Goal: Information Seeking & Learning: Learn about a topic

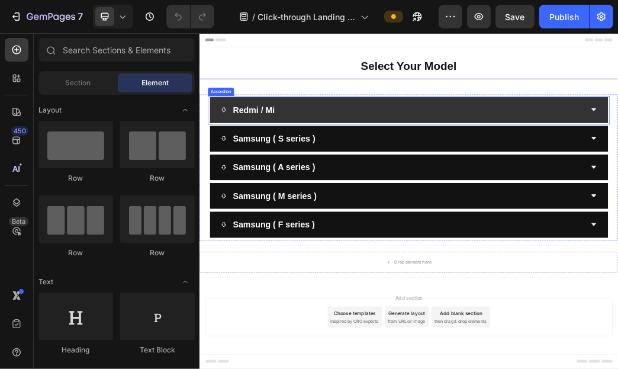
click at [617, 172] on div "Redmi / Mi" at bounding box center [544, 163] width 618 height 29
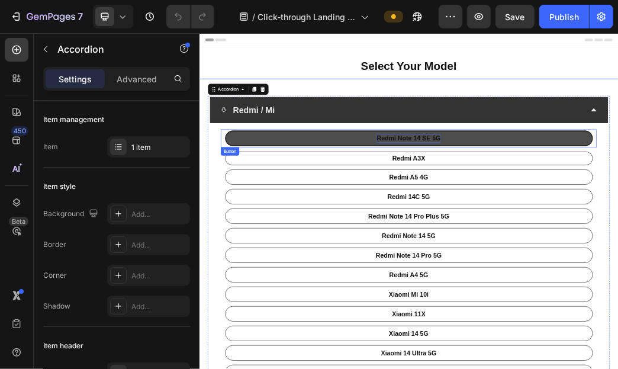
click at [573, 210] on p "Redmi Note 14 SE 5G" at bounding box center [553, 211] width 108 height 14
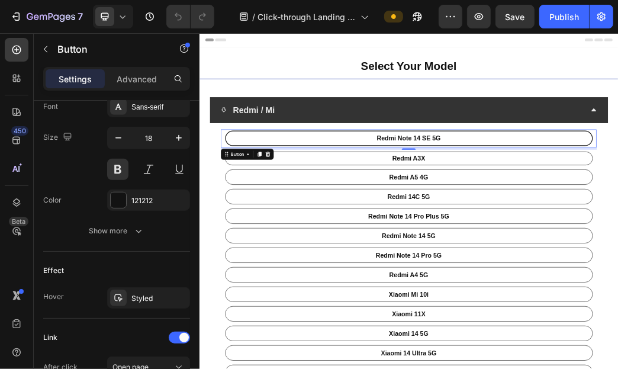
scroll to position [638, 0]
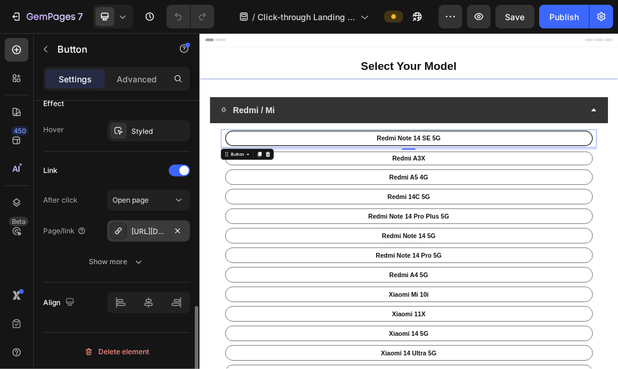
click at [155, 222] on div "[URL][DOMAIN_NAME]" at bounding box center [148, 230] width 83 height 21
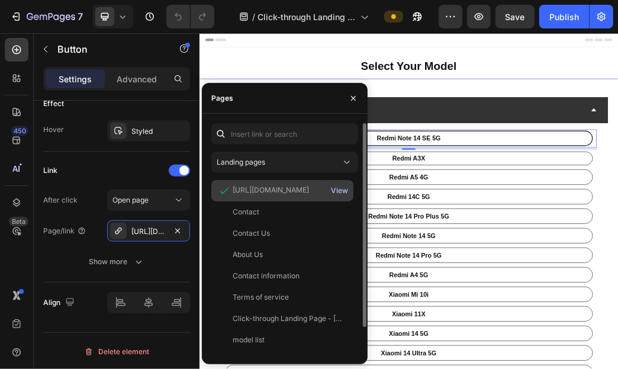
click at [341, 191] on div "View" at bounding box center [339, 190] width 17 height 11
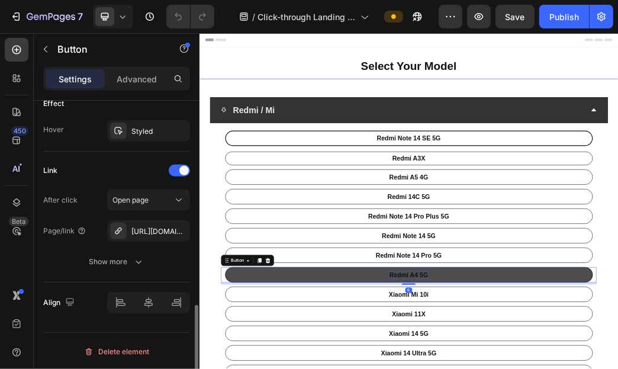
scroll to position [637, 0]
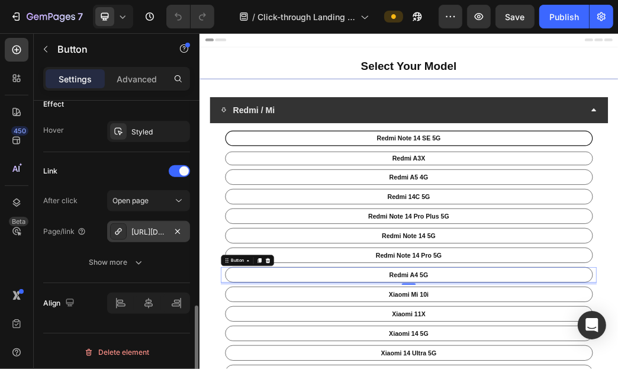
click at [147, 231] on div "[URL][DOMAIN_NAME]" at bounding box center [148, 232] width 34 height 11
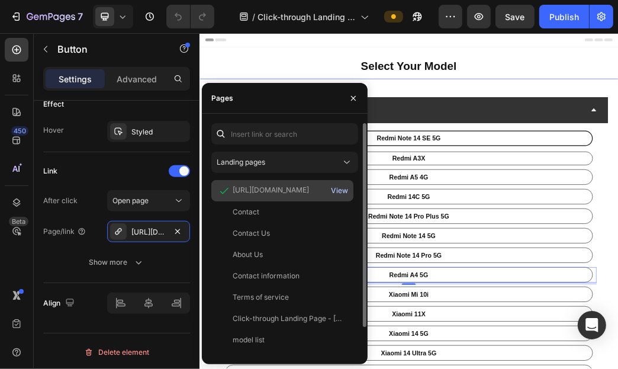
click at [341, 193] on div "View" at bounding box center [339, 190] width 17 height 11
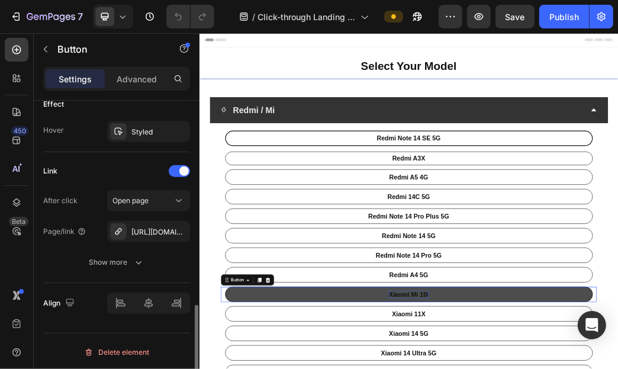
scroll to position [637, 0]
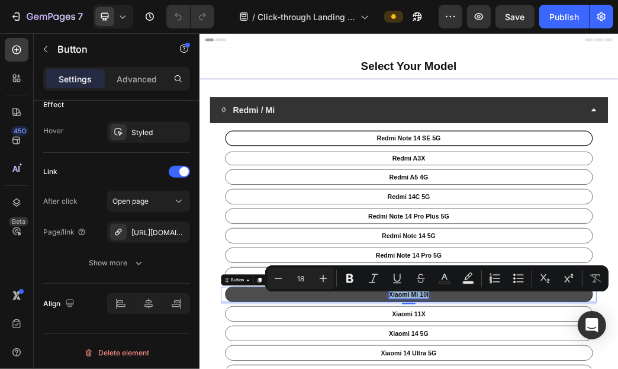
copy p "Xiaomi Mi 10i"
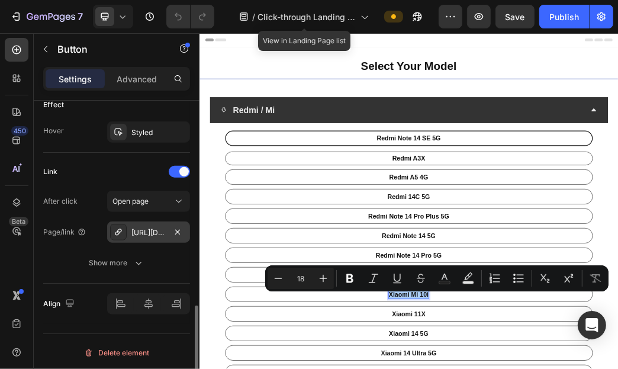
click at [139, 233] on div "[URL][DOMAIN_NAME]" at bounding box center [148, 232] width 34 height 11
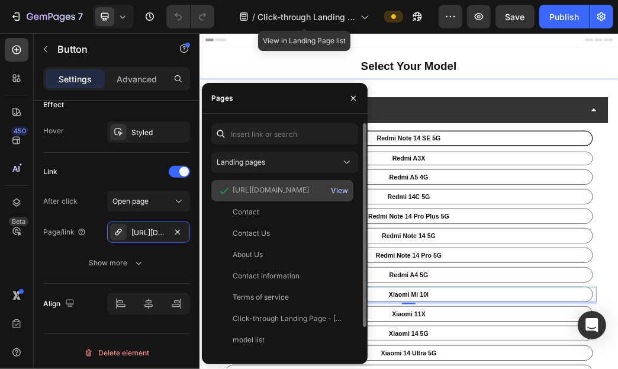
click at [341, 190] on div "View" at bounding box center [339, 190] width 17 height 11
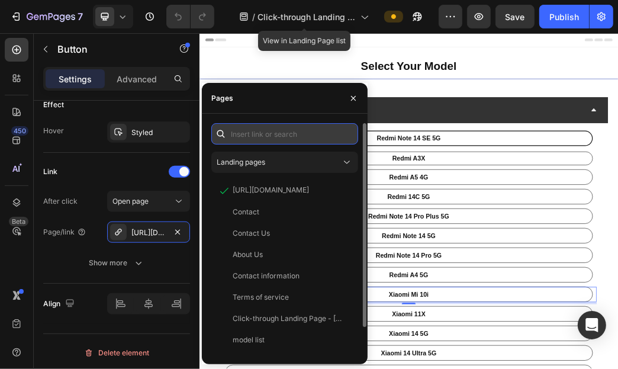
click at [275, 138] on input "text" at bounding box center [284, 133] width 147 height 21
paste input "[URL][DOMAIN_NAME]"
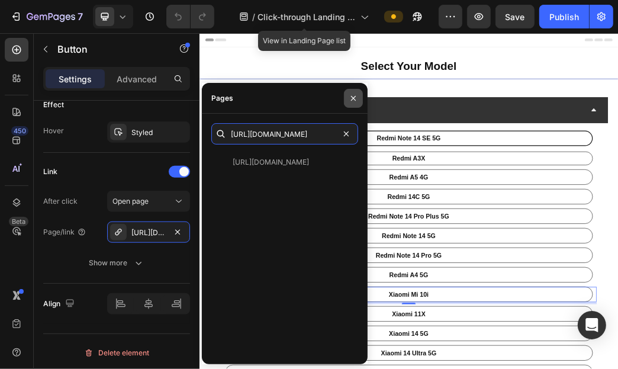
type input "[URL][DOMAIN_NAME]"
click at [353, 96] on icon "button" at bounding box center [353, 98] width 9 height 9
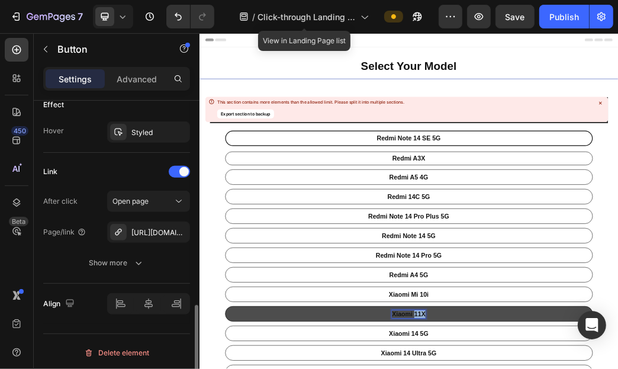
scroll to position [636, 0]
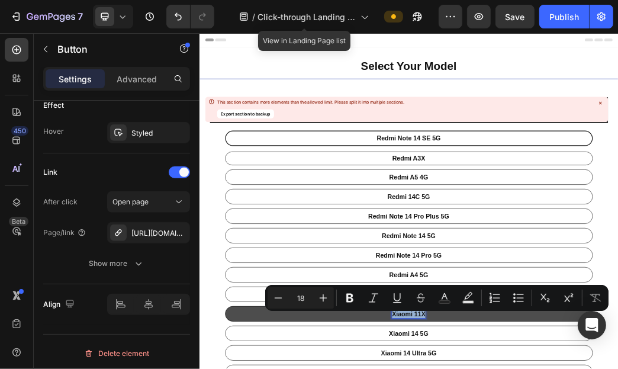
copy p "Xiaomi 11X"
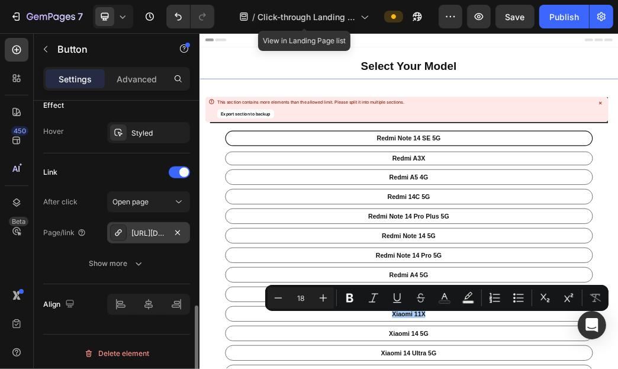
click at [154, 235] on div "[URL][DOMAIN_NAME]" at bounding box center [148, 233] width 34 height 11
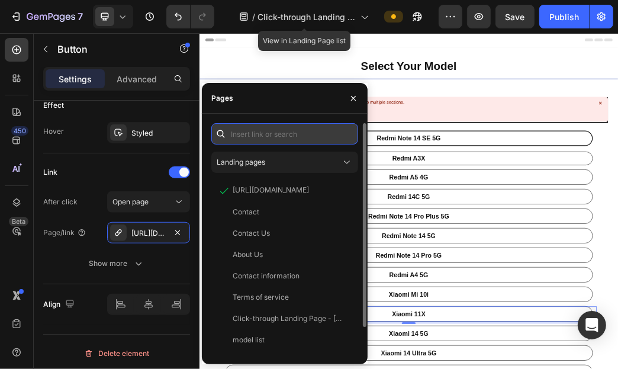
click at [324, 129] on input "text" at bounding box center [284, 133] width 147 height 21
paste input "[URL][DOMAIN_NAME]"
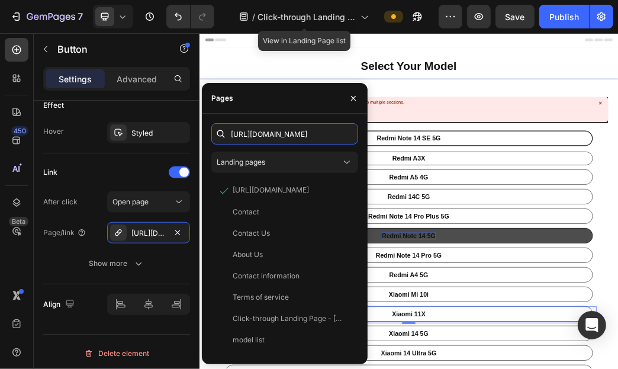
scroll to position [0, 52]
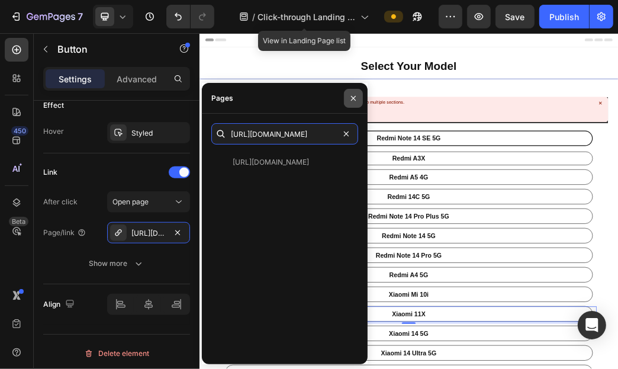
type input "[URL][DOMAIN_NAME]"
click at [357, 97] on button "button" at bounding box center [353, 98] width 19 height 19
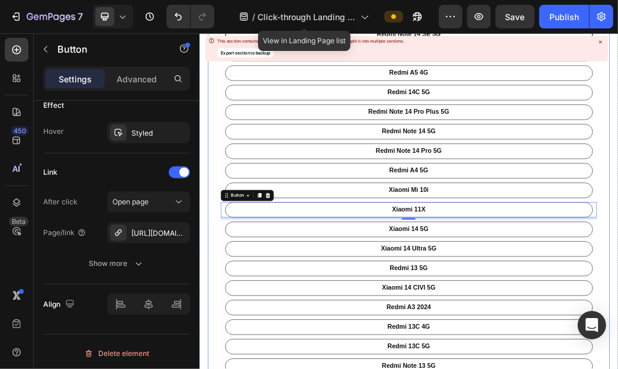
scroll to position [237, 0]
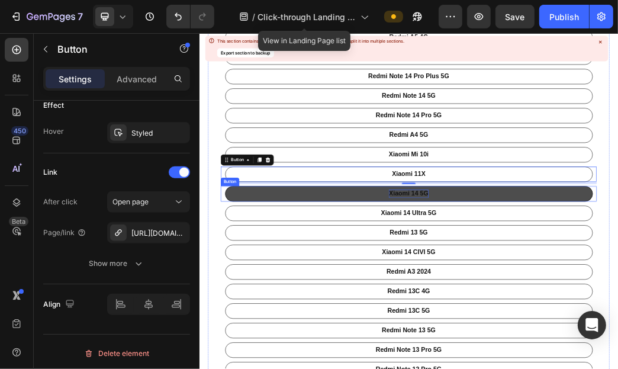
click at [574, 307] on p "Xiaomi 14 5G" at bounding box center [553, 305] width 67 height 14
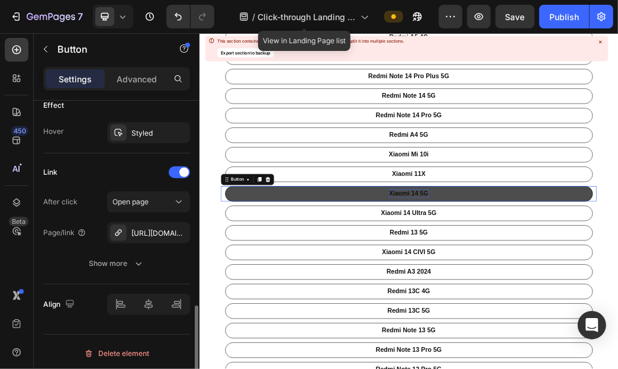
scroll to position [636, 0]
click at [574, 307] on p "Xiaomi 14 5G" at bounding box center [553, 305] width 67 height 14
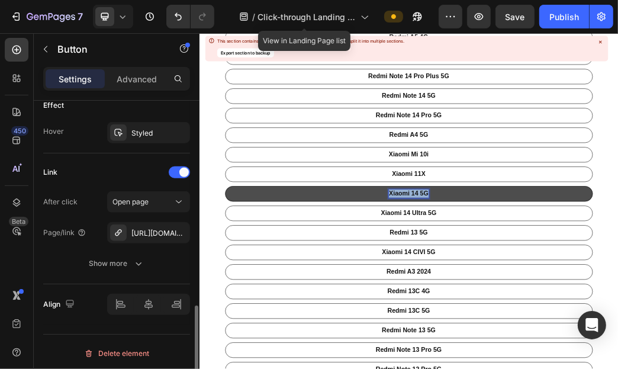
click at [574, 307] on p "Xiaomi 14 5G" at bounding box center [553, 305] width 67 height 14
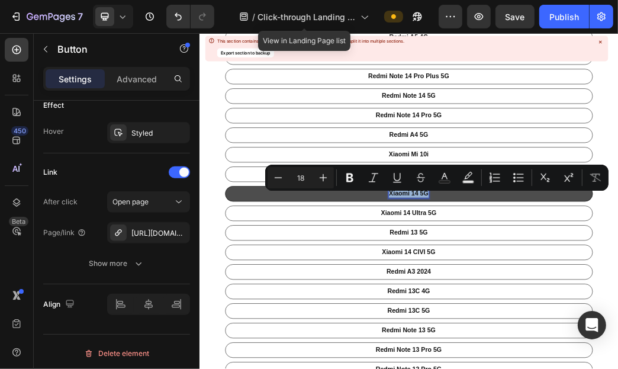
copy p "Xiaomi 14 5G"
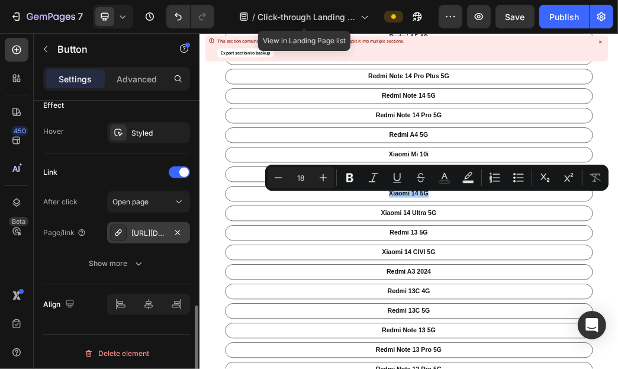
click at [166, 235] on div "[URL][DOMAIN_NAME]" at bounding box center [148, 232] width 83 height 21
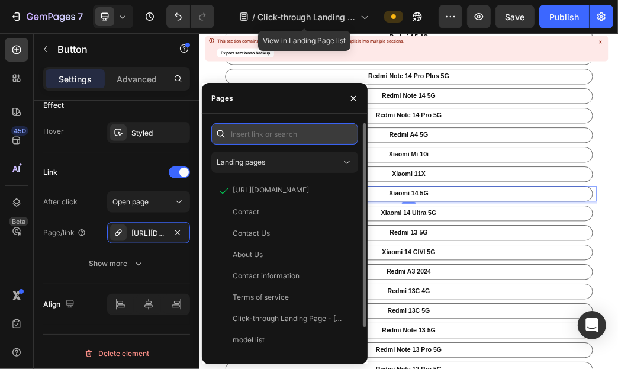
paste input "[URL][DOMAIN_NAME]"
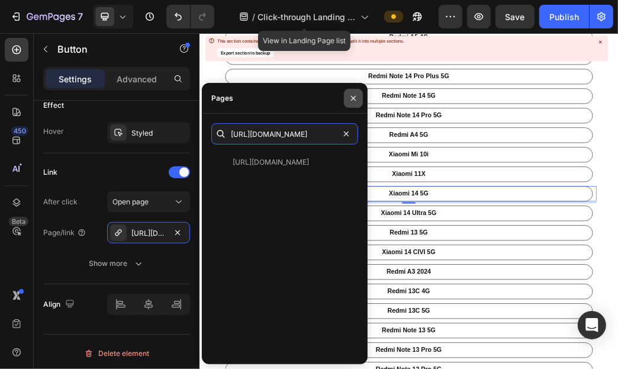
type input "[URL][DOMAIN_NAME]"
click at [354, 99] on icon "button" at bounding box center [353, 98] width 9 height 9
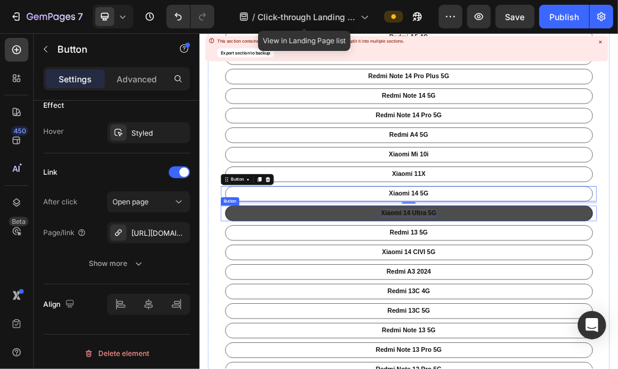
click at [575, 334] on p "Xiaomi 14 Ultra 5G" at bounding box center [554, 338] width 94 height 14
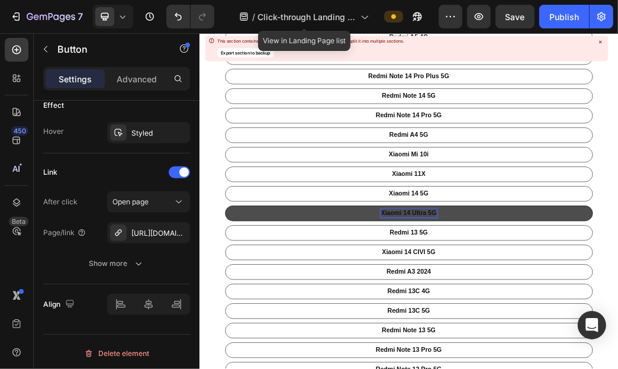
click at [575, 334] on p "Xiaomi 14 Ultra 5G" at bounding box center [554, 338] width 94 height 14
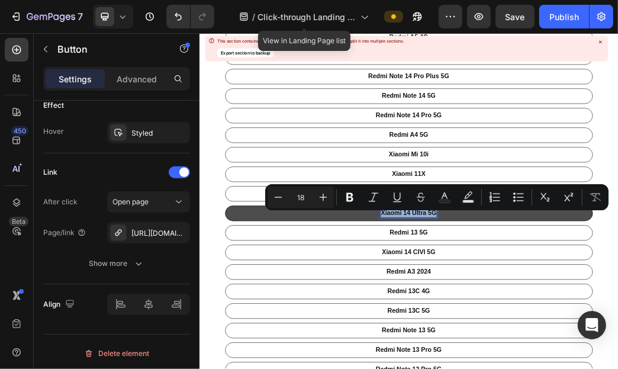
click at [575, 334] on p "Xiaomi 14 Ultra 5G" at bounding box center [554, 338] width 94 height 14
copy p "Xiaomi 14 Ultra 5G"
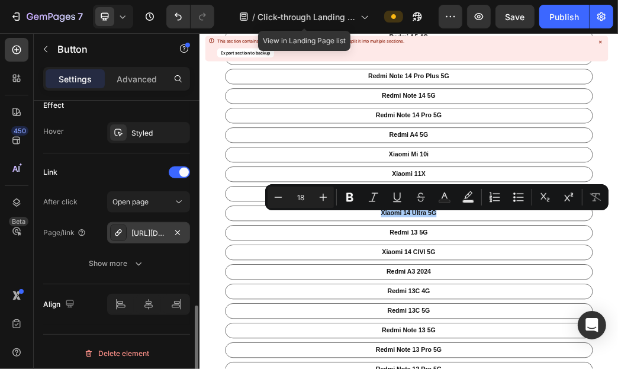
click at [150, 228] on div "[URL][DOMAIN_NAME]" at bounding box center [148, 233] width 34 height 11
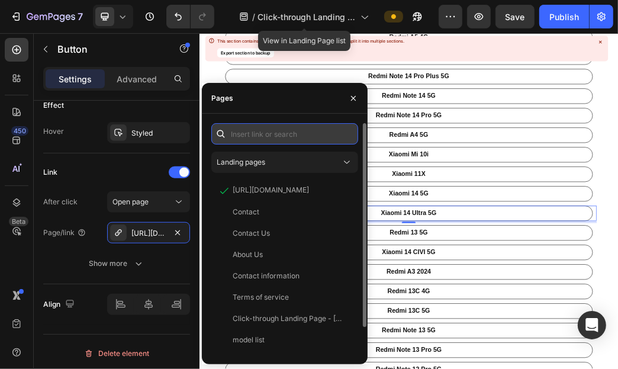
click at [299, 131] on input "text" at bounding box center [284, 133] width 147 height 21
paste input "[URL][DOMAIN_NAME]"
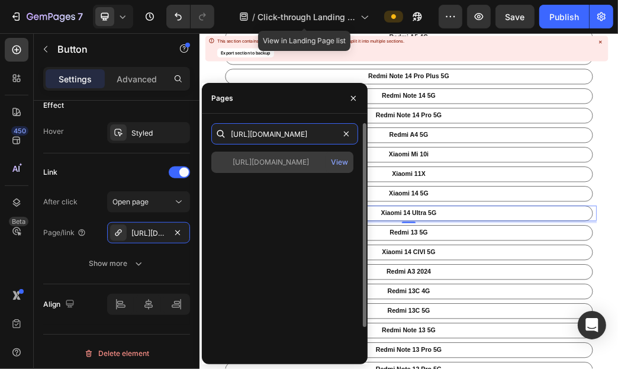
type input "[URL][DOMAIN_NAME]"
click at [304, 161] on div "[URL][DOMAIN_NAME]" at bounding box center [271, 162] width 76 height 11
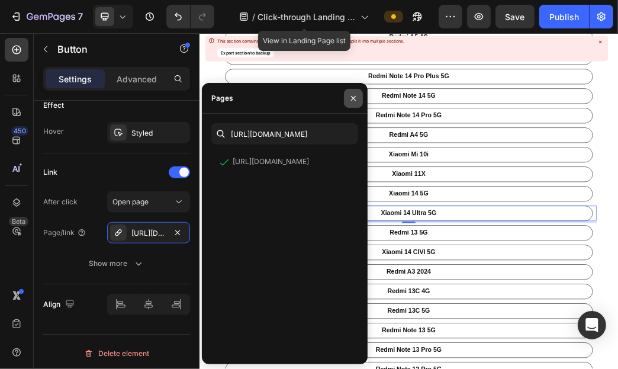
click at [353, 98] on icon "button" at bounding box center [353, 97] width 5 height 5
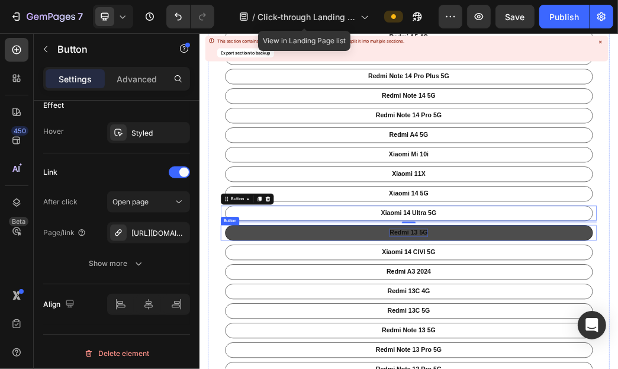
click at [557, 368] on p "Redmi 13 5G" at bounding box center [553, 372] width 65 height 14
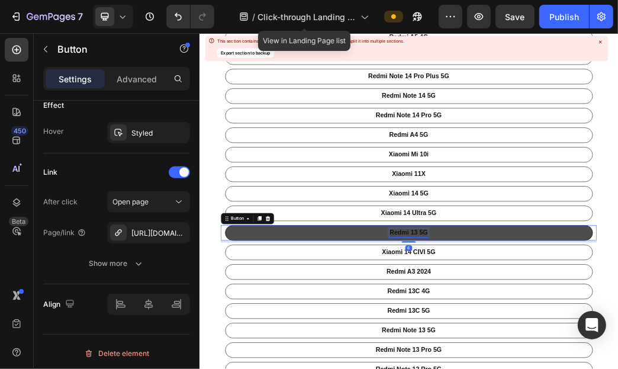
click at [557, 368] on p "Redmi 13 5G" at bounding box center [553, 372] width 65 height 14
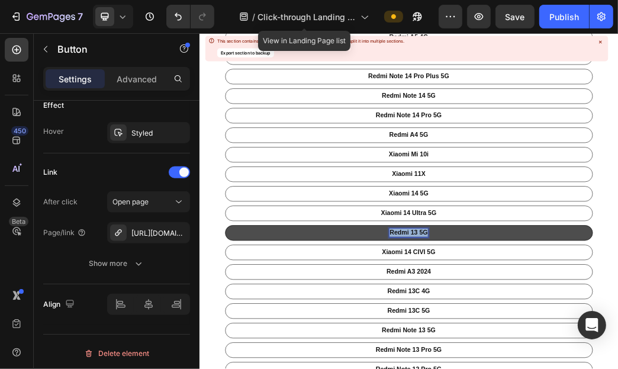
click at [557, 368] on p "Redmi 13 5G" at bounding box center [553, 372] width 65 height 14
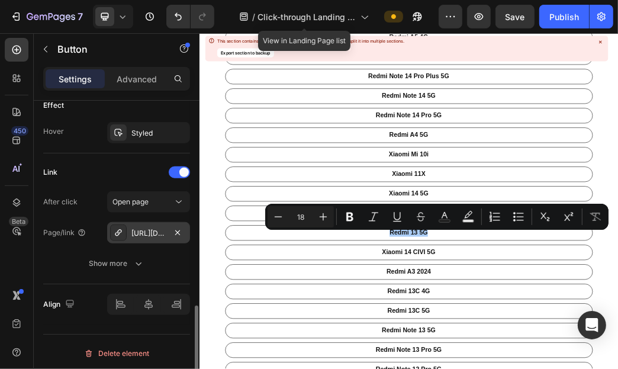
click at [165, 232] on div "[URL][DOMAIN_NAME]" at bounding box center [148, 233] width 34 height 11
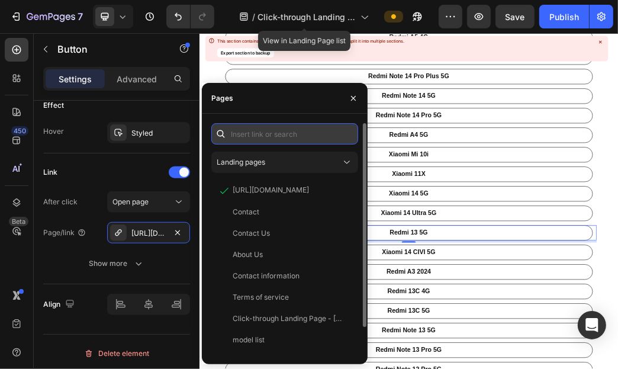
paste input "[URL][DOMAIN_NAME]"
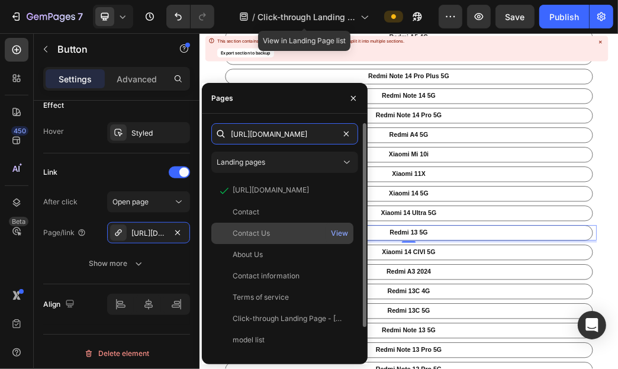
scroll to position [0, 48]
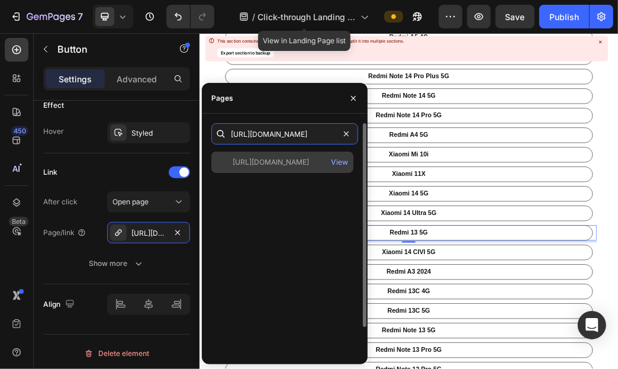
type input "[URL][DOMAIN_NAME]"
click at [299, 167] on div "[URL][DOMAIN_NAME]" at bounding box center [271, 162] width 76 height 11
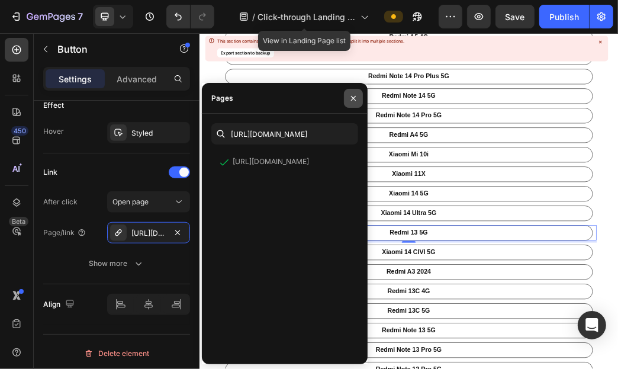
click at [357, 101] on icon "button" at bounding box center [353, 98] width 9 height 9
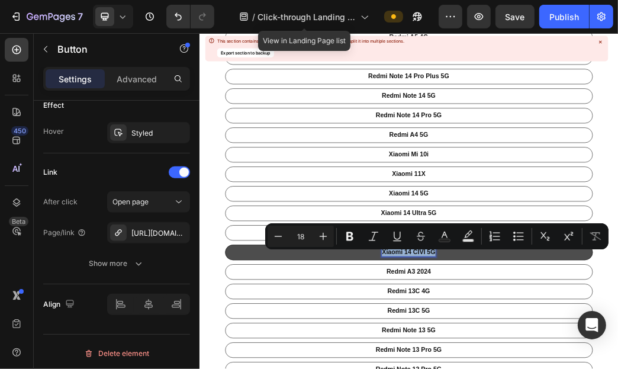
copy p "Xiaomi 14 CIVI 5G"
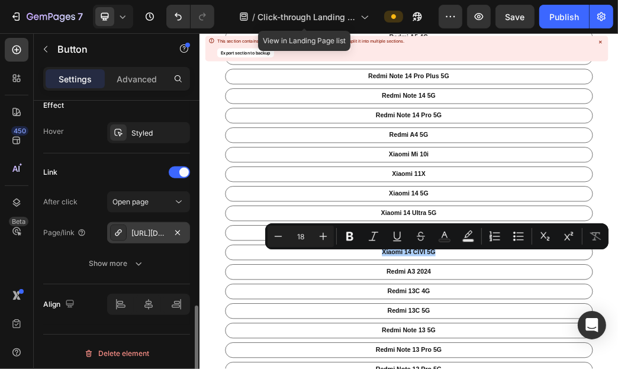
click at [162, 235] on div "[URL][DOMAIN_NAME]" at bounding box center [148, 233] width 34 height 11
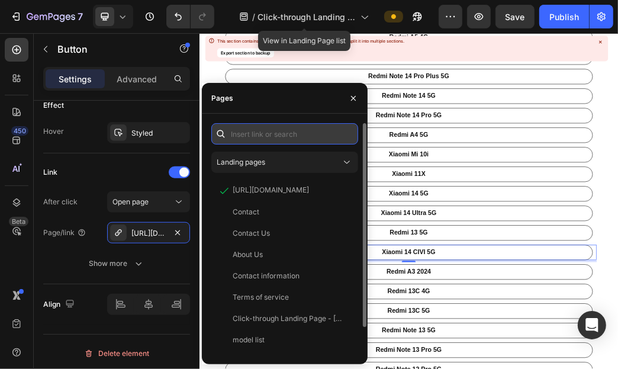
paste input "[URL][DOMAIN_NAME]"
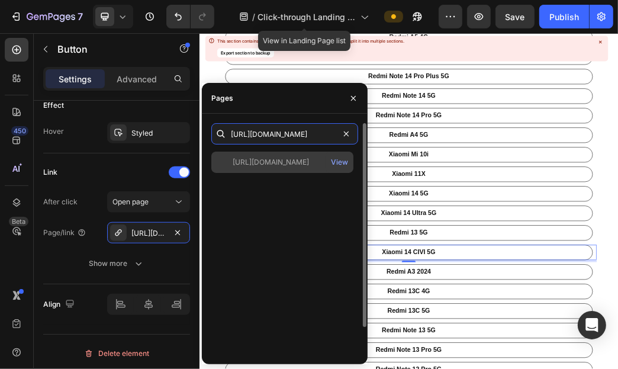
scroll to position [0, 66]
type input "[URL][DOMAIN_NAME]"
click at [337, 154] on button "View" at bounding box center [339, 162] width 18 height 17
click at [260, 165] on div "[URL][DOMAIN_NAME]" at bounding box center [271, 162] width 76 height 11
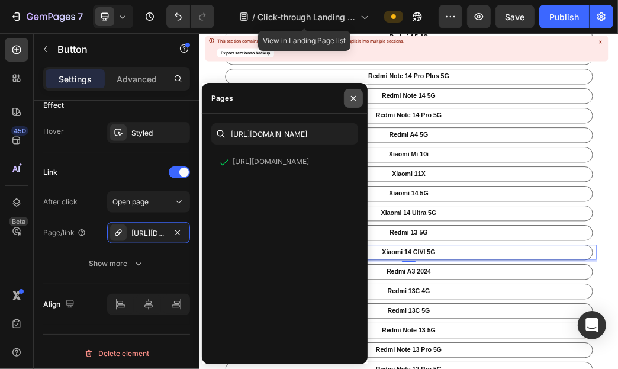
click at [347, 99] on button "button" at bounding box center [353, 98] width 19 height 19
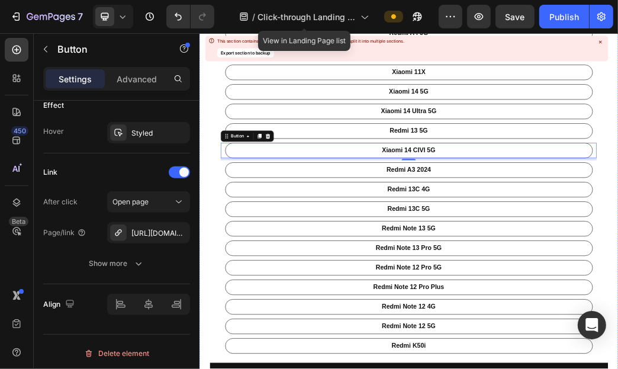
scroll to position [533, 0]
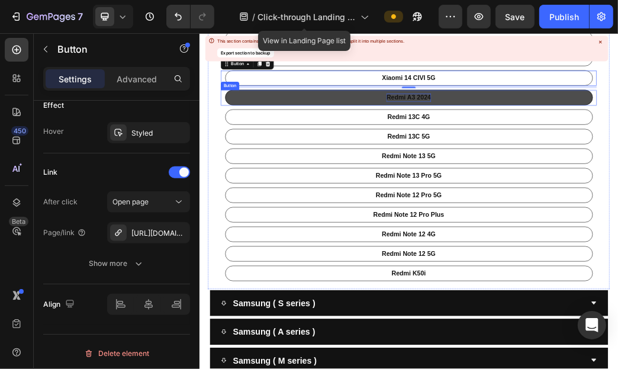
click at [555, 141] on p "Redmi A3 2024" at bounding box center [553, 142] width 75 height 14
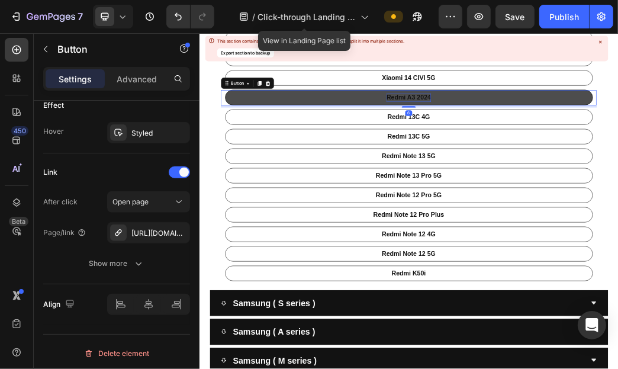
click at [555, 141] on p "Redmi A3 2024" at bounding box center [553, 142] width 75 height 14
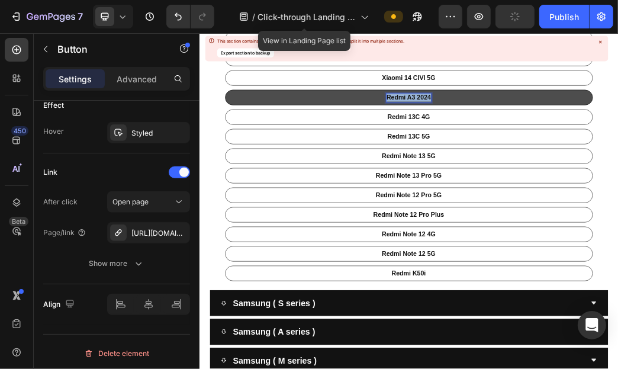
click at [555, 141] on p "Redmi A3 2024" at bounding box center [553, 142] width 75 height 14
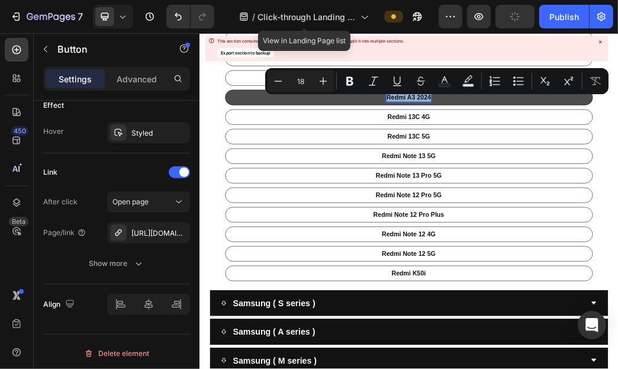
copy p "Redmi A3 2024"
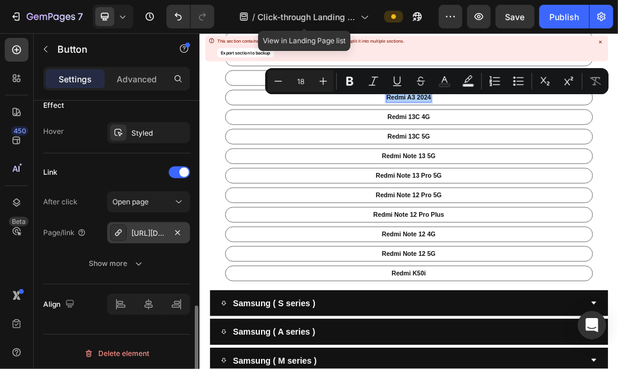
click at [159, 232] on div "[URL][DOMAIN_NAME]" at bounding box center [148, 233] width 34 height 11
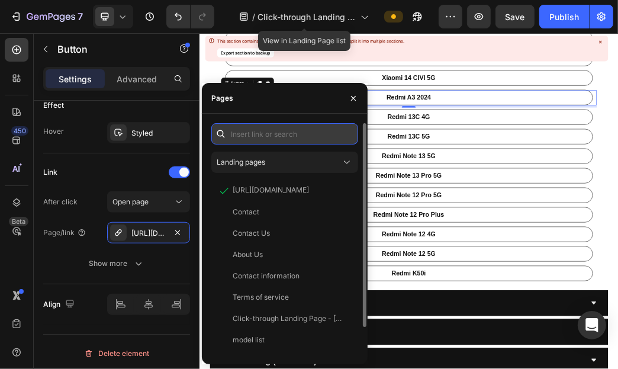
click at [317, 136] on input "text" at bounding box center [284, 133] width 147 height 21
paste input "[URL][DOMAIN_NAME]"
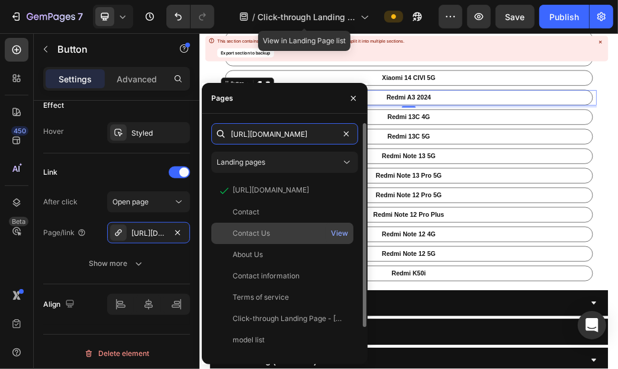
scroll to position [0, 57]
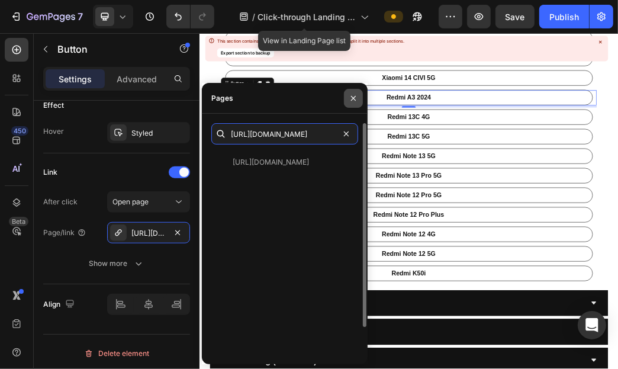
type input "[URL][DOMAIN_NAME]"
click at [352, 100] on icon "button" at bounding box center [353, 98] width 9 height 9
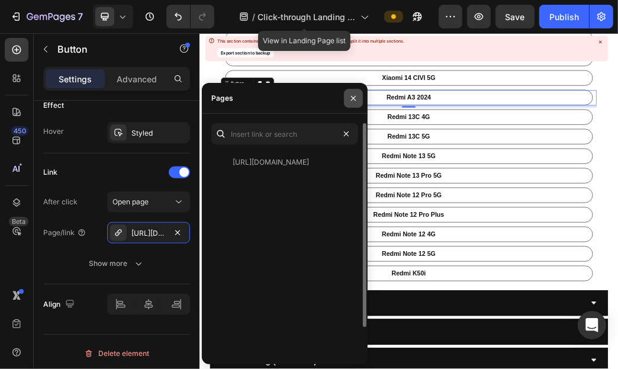
scroll to position [0, 0]
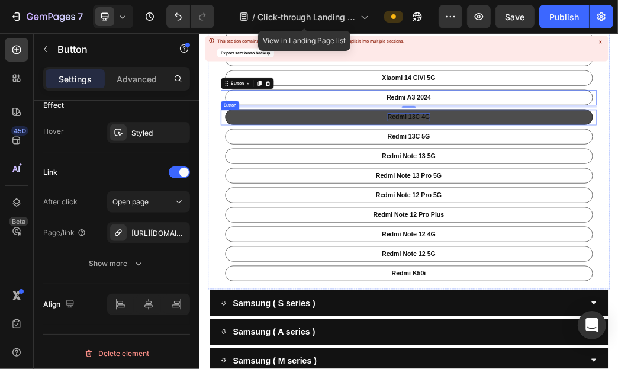
click at [565, 174] on p "Redmi 13C 4G" at bounding box center [554, 175] width 72 height 14
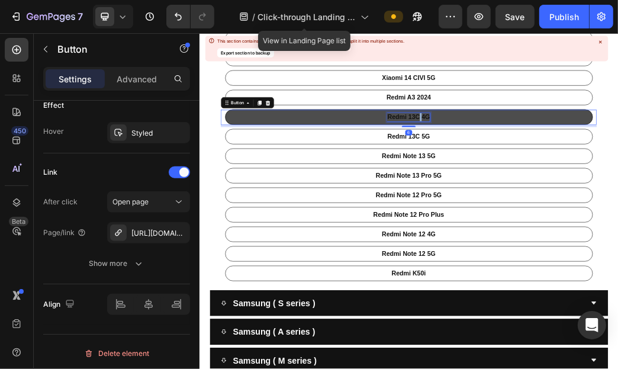
click at [565, 174] on p "Redmi 13C 4G" at bounding box center [554, 175] width 72 height 14
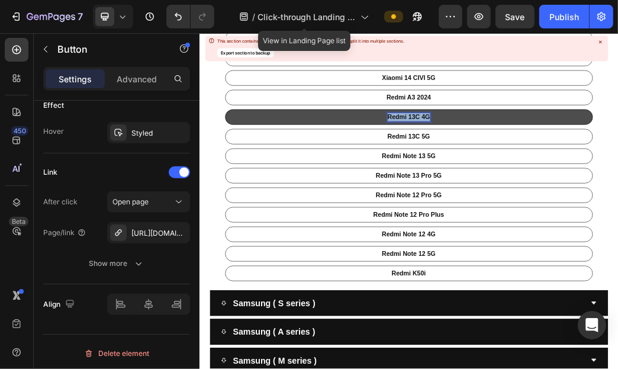
click at [565, 174] on p "Redmi 13C 4G" at bounding box center [554, 175] width 72 height 14
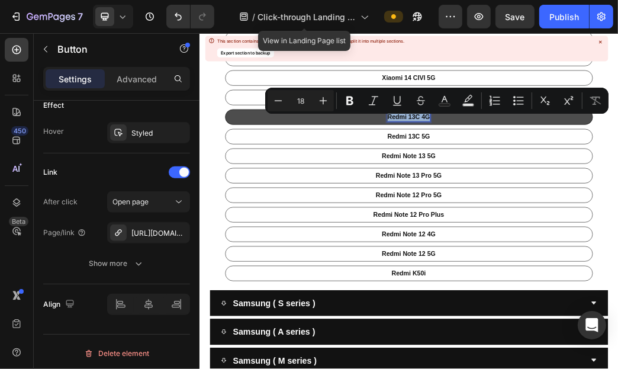
copy p "Redmi 13C 4G"
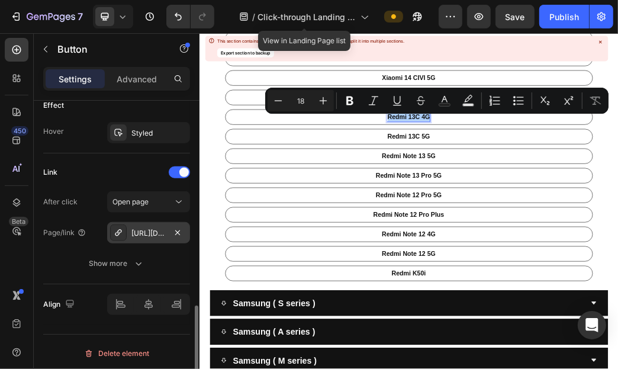
click at [140, 233] on div "[URL][DOMAIN_NAME]" at bounding box center [148, 233] width 34 height 11
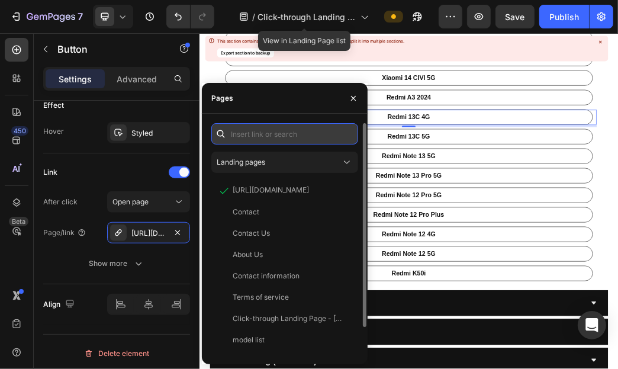
paste input "[URL][DOMAIN_NAME]"
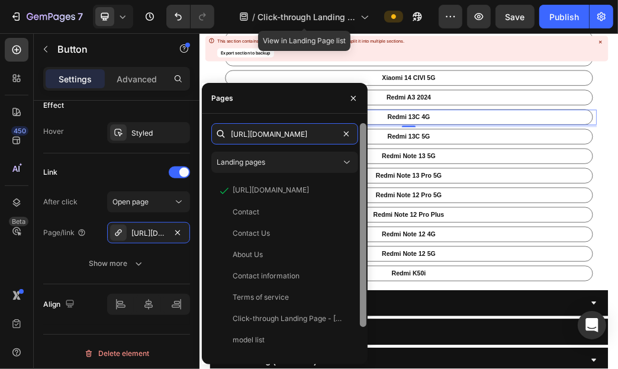
scroll to position [0, 52]
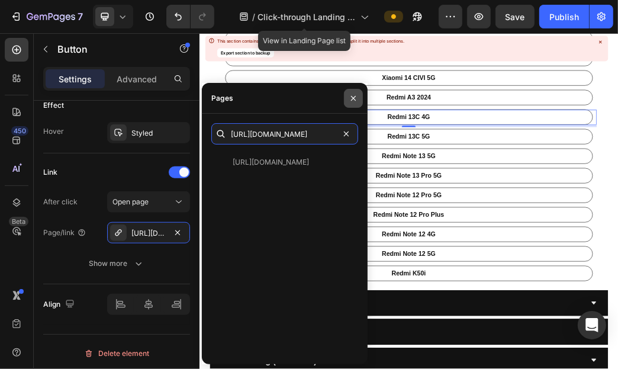
type input "[URL][DOMAIN_NAME]"
click at [352, 97] on icon "button" at bounding box center [353, 98] width 9 height 9
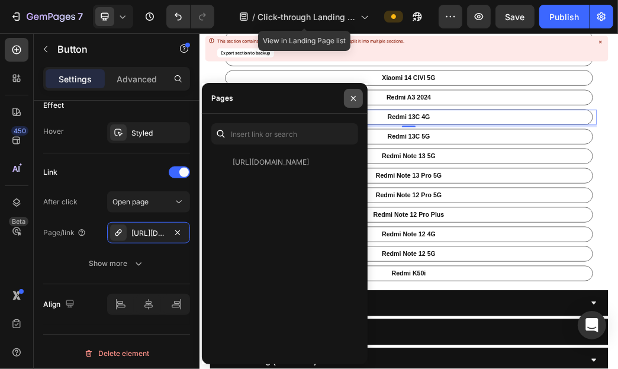
scroll to position [0, 0]
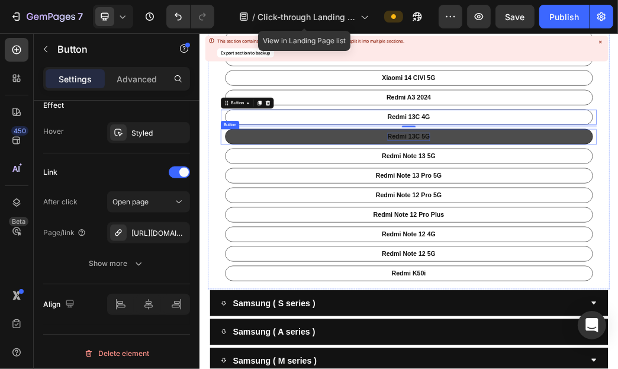
click at [564, 210] on p "Redmi 13C 5G" at bounding box center [554, 208] width 72 height 14
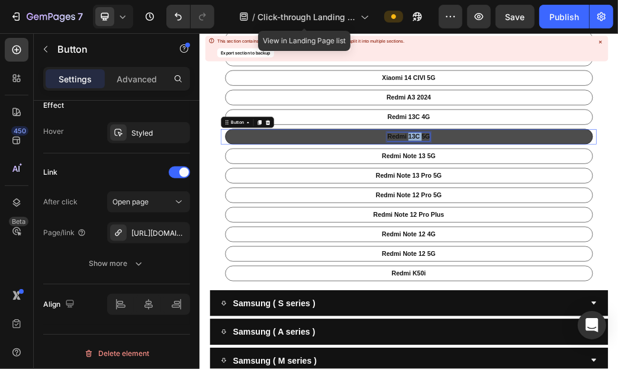
click at [564, 210] on p "Redmi 13C 5G" at bounding box center [554, 208] width 72 height 14
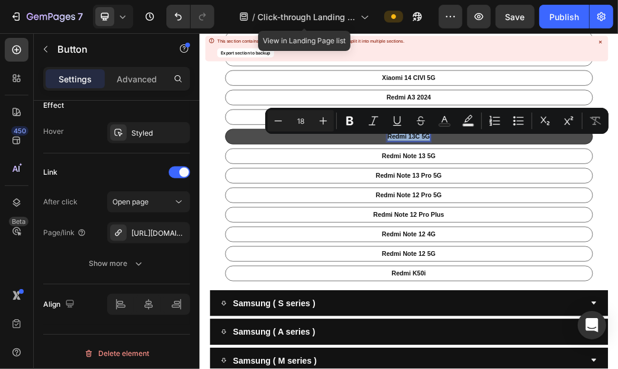
copy p "Redmi 13C 5G"
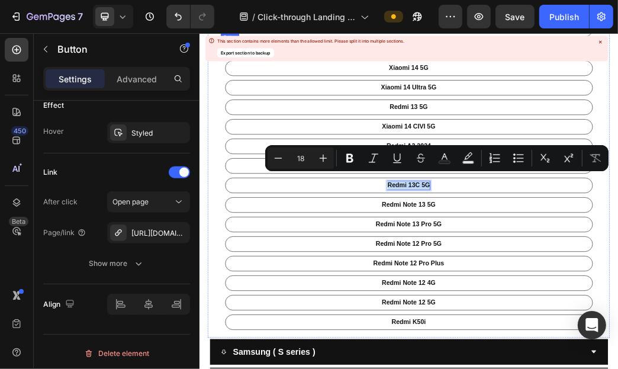
scroll to position [473, 0]
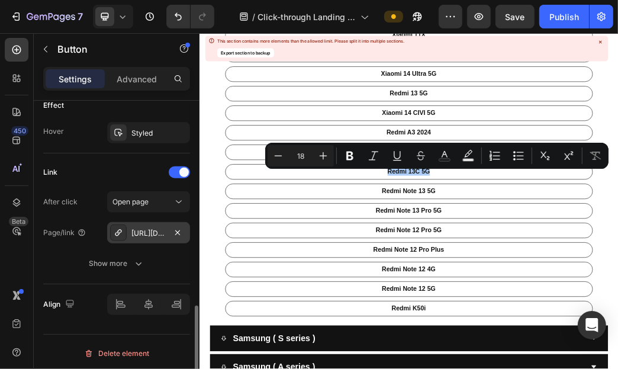
click at [145, 225] on div "[URL][DOMAIN_NAME]" at bounding box center [148, 232] width 83 height 21
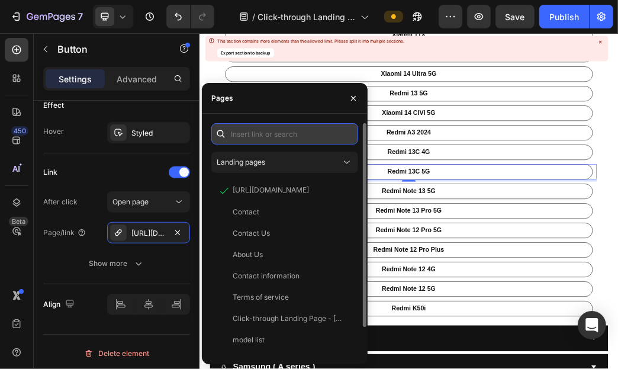
click at [323, 138] on input "text" at bounding box center [284, 133] width 147 height 21
paste input "[URL][DOMAIN_NAME]"
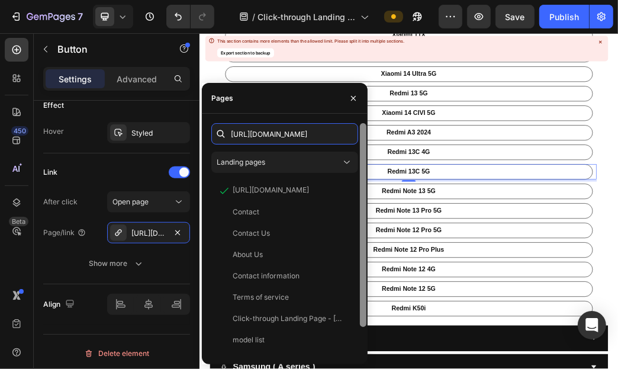
scroll to position [0, 51]
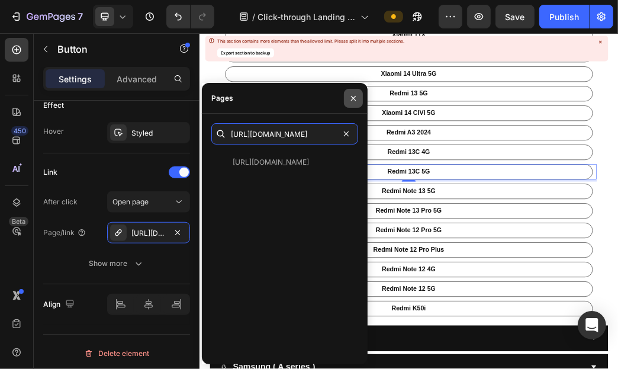
type input "[URL][DOMAIN_NAME]"
click at [349, 95] on icon "button" at bounding box center [353, 98] width 9 height 9
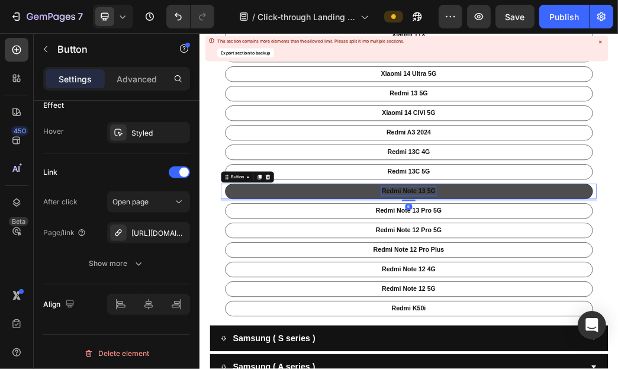
click at [569, 294] on p "Redmi Note 13 5G" at bounding box center [553, 301] width 91 height 14
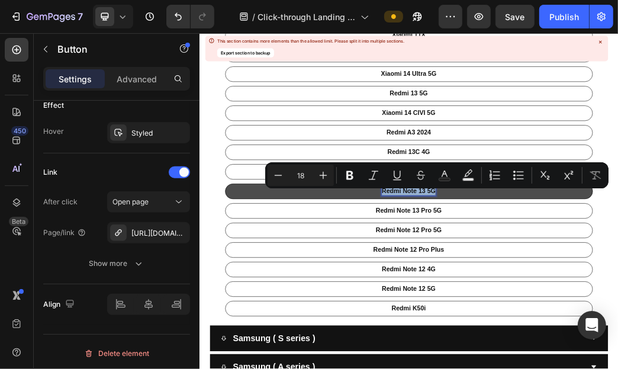
drag, startPoint x: 569, startPoint y: 293, endPoint x: 562, endPoint y: 302, distance: 11.4
copy p "Redmi Note 13 5G"
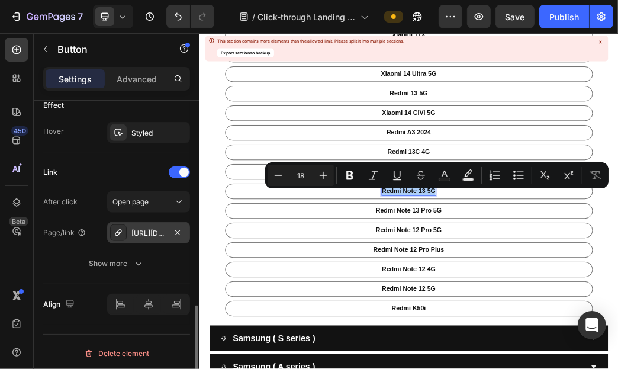
click at [153, 241] on div "[URL][DOMAIN_NAME]" at bounding box center [148, 232] width 83 height 21
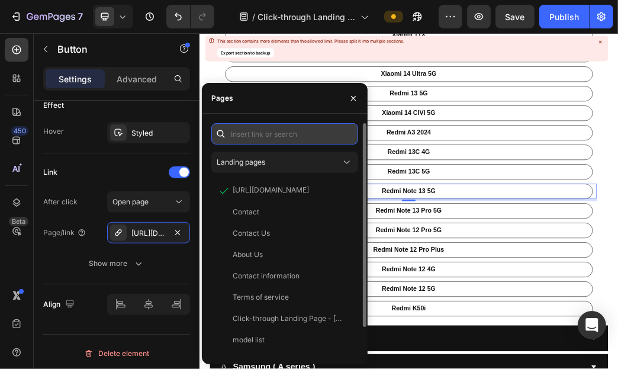
paste input "[URL][DOMAIN_NAME]"
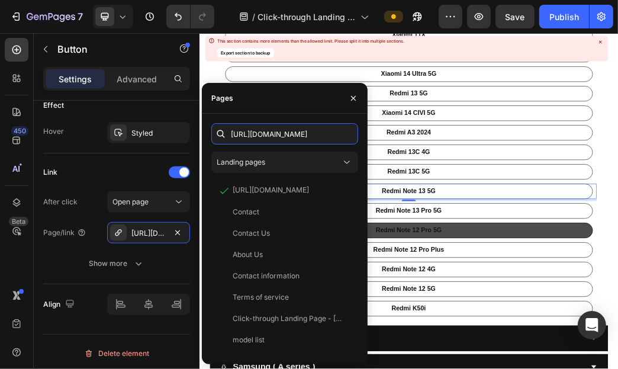
scroll to position [0, 66]
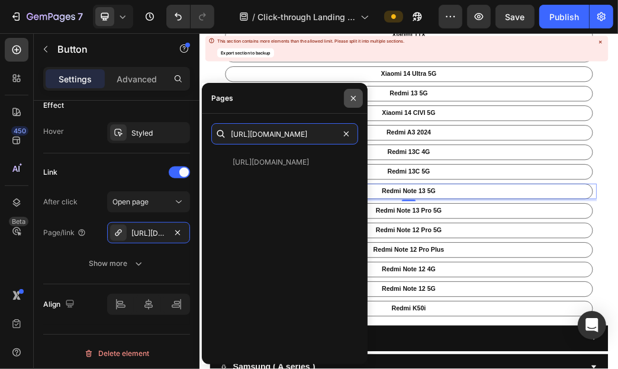
type input "[URL][DOMAIN_NAME]"
click at [351, 104] on button "button" at bounding box center [353, 98] width 19 height 19
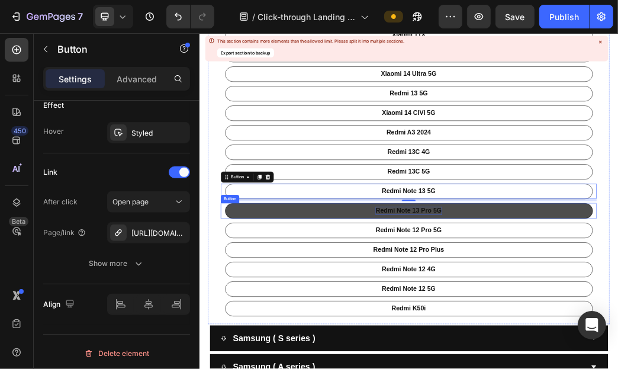
click at [567, 332] on p "Redmi Note 13 Pro 5G" at bounding box center [554, 334] width 112 height 14
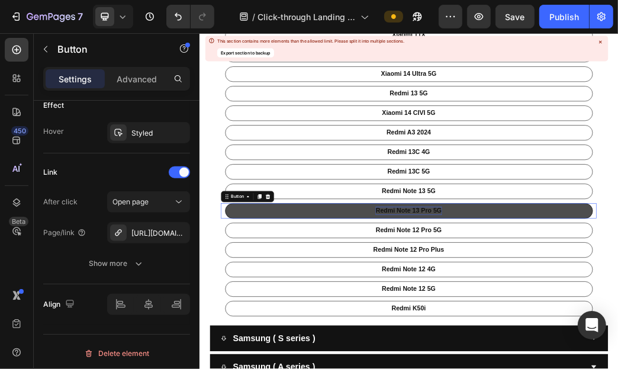
click at [567, 332] on p "Redmi Note 13 Pro 5G" at bounding box center [554, 334] width 112 height 14
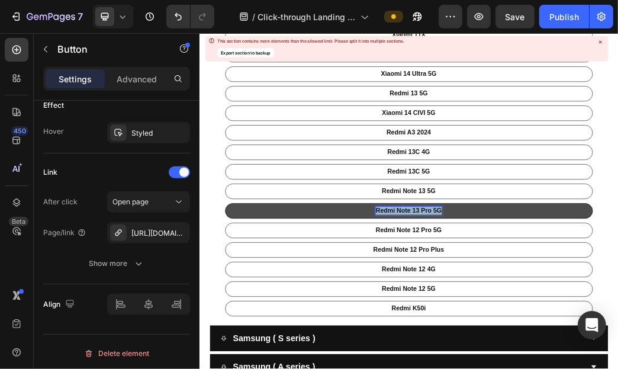
click at [567, 332] on p "Redmi Note 13 Pro 5G" at bounding box center [554, 334] width 112 height 14
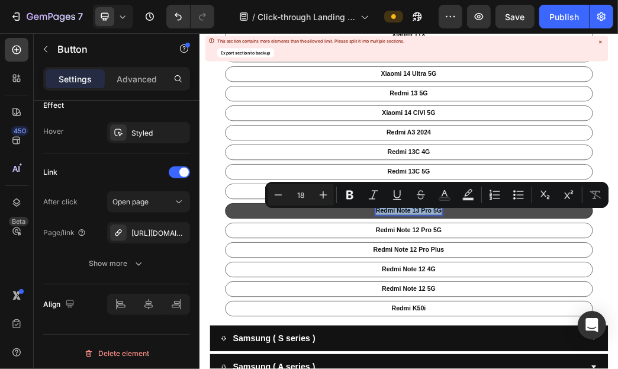
copy p "Redmi Note 13 Pro 5G"
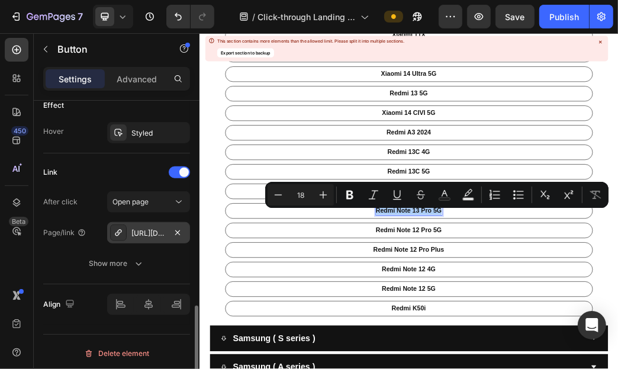
click at [136, 236] on div "[URL][DOMAIN_NAME]" at bounding box center [148, 233] width 34 height 11
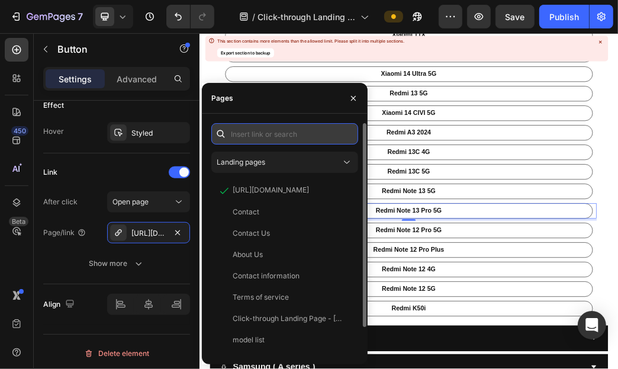
click at [323, 133] on input "text" at bounding box center [284, 133] width 147 height 21
paste input "[URL][DOMAIN_NAME]"
type input "[URL][DOMAIN_NAME]"
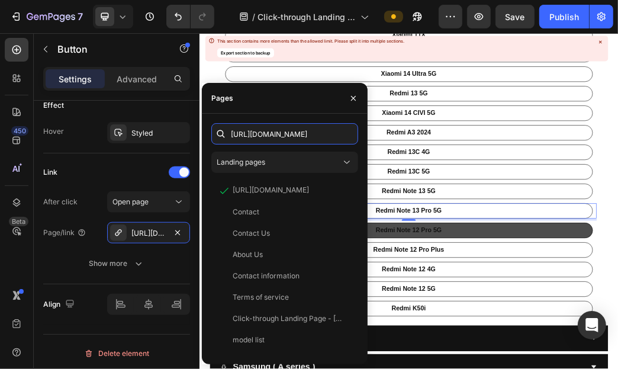
scroll to position [0, 80]
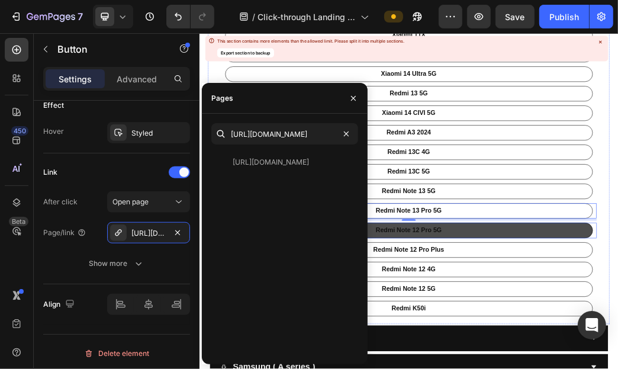
click at [571, 359] on link "Redmi Note 12 Pro 5G" at bounding box center [554, 368] width 624 height 26
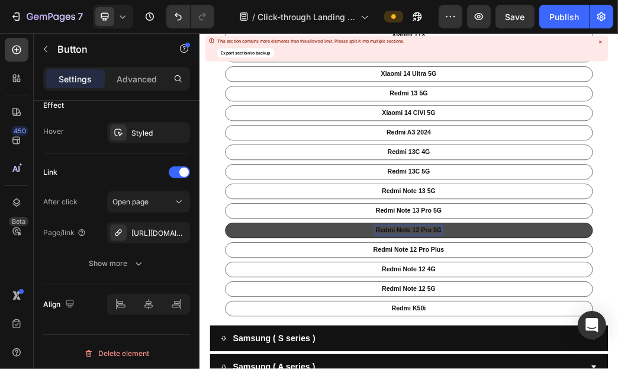
click at [571, 368] on p "Redmi Note 12 Pro 5G" at bounding box center [554, 367] width 112 height 14
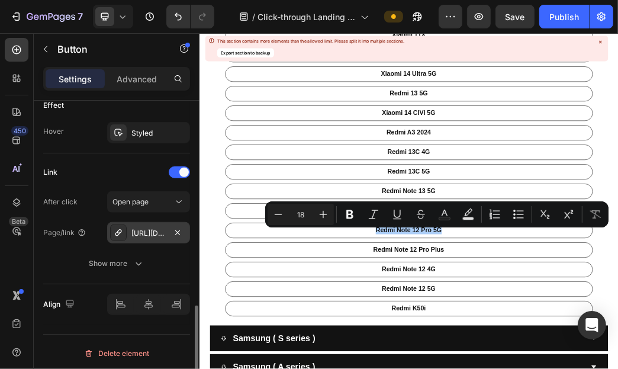
click at [160, 237] on div "[URL][DOMAIN_NAME]" at bounding box center [148, 232] width 83 height 21
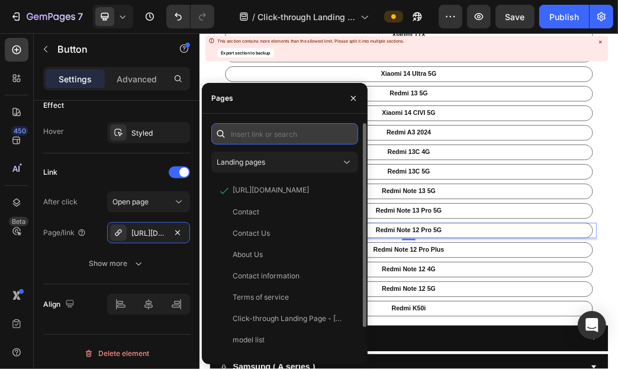
paste input "[URL][DOMAIN_NAME]"
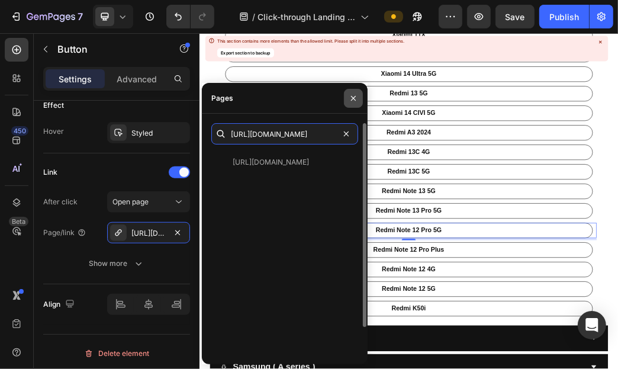
type input "[URL][DOMAIN_NAME]"
click at [357, 94] on icon "button" at bounding box center [353, 98] width 9 height 9
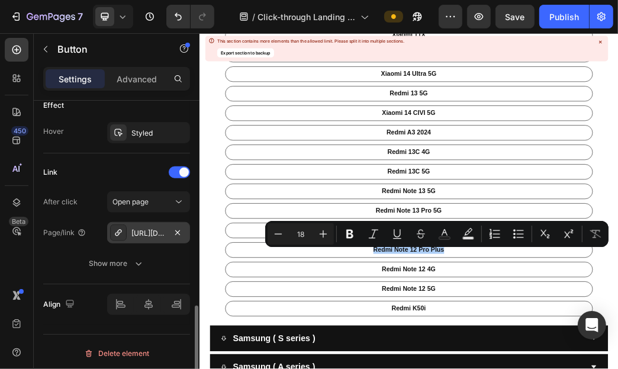
click at [146, 231] on div "[URL][DOMAIN_NAME]" at bounding box center [148, 233] width 34 height 11
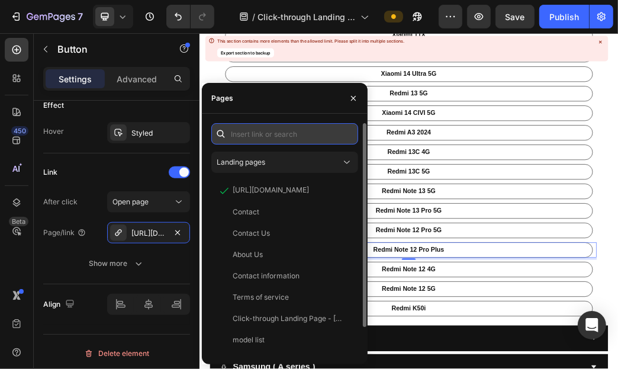
click at [294, 136] on input "text" at bounding box center [284, 133] width 147 height 21
paste input "[URL][DOMAIN_NAME]"
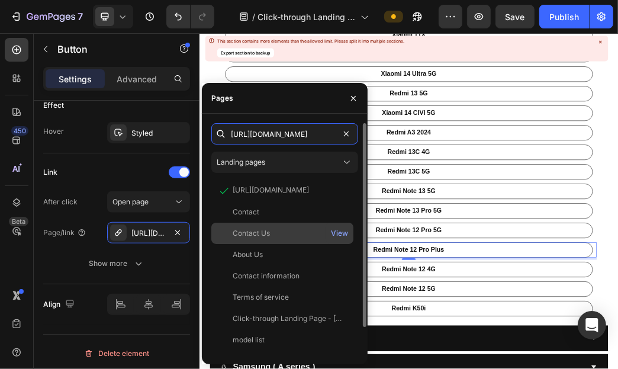
scroll to position [0, 97]
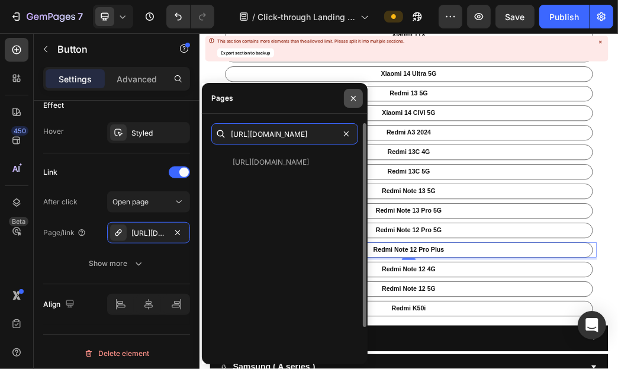
type input "[URL][DOMAIN_NAME]"
click at [346, 90] on button "button" at bounding box center [353, 98] width 19 height 19
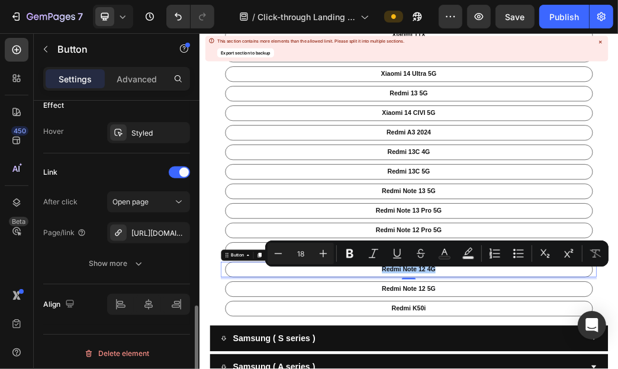
click at [147, 242] on div "After click Open page Page/link [URL][DOMAIN_NAME] Show more" at bounding box center [116, 232] width 147 height 83
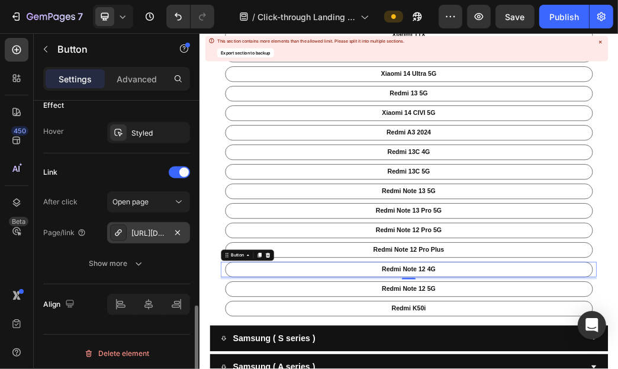
click at [148, 241] on div "[URL][DOMAIN_NAME]" at bounding box center [148, 232] width 83 height 21
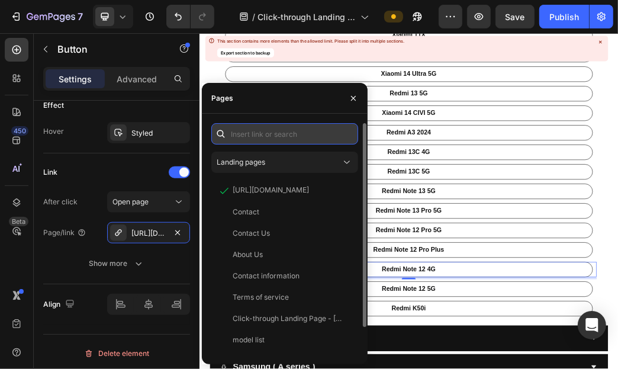
paste input "[URL][DOMAIN_NAME]"
type input "[URL][DOMAIN_NAME]"
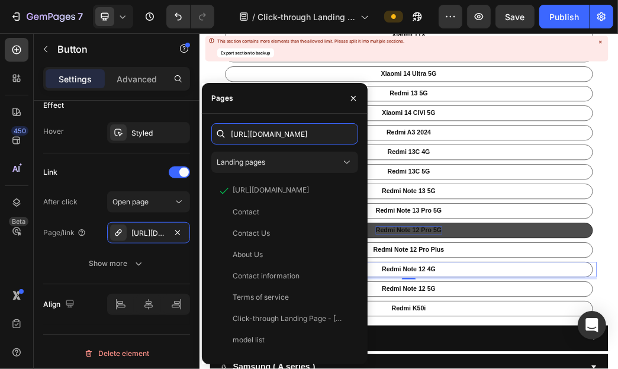
scroll to position [0, 66]
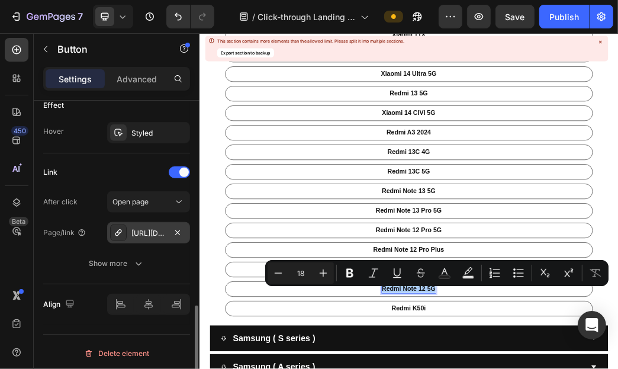
click at [154, 229] on div "[URL][DOMAIN_NAME]" at bounding box center [148, 233] width 34 height 11
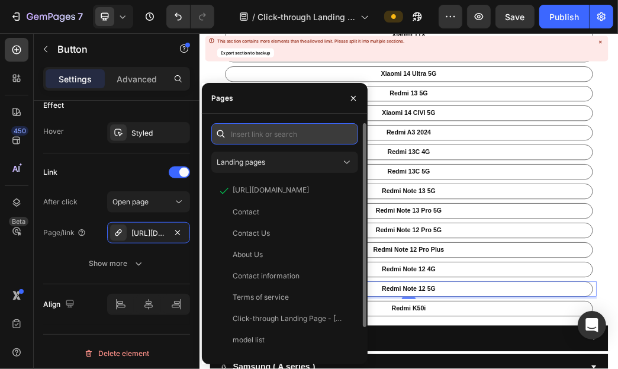
paste input "[URL][DOMAIN_NAME]"
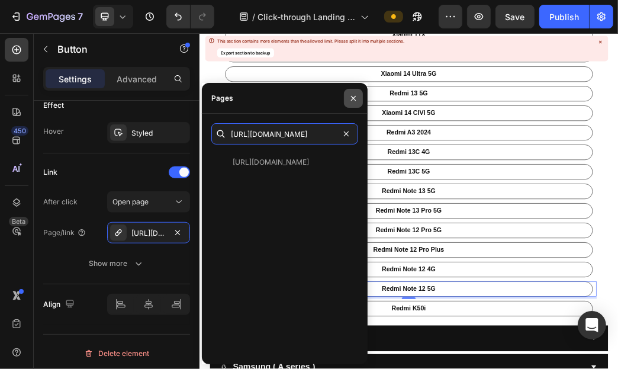
type input "[URL][DOMAIN_NAME]"
click at [355, 101] on icon "button" at bounding box center [353, 98] width 9 height 9
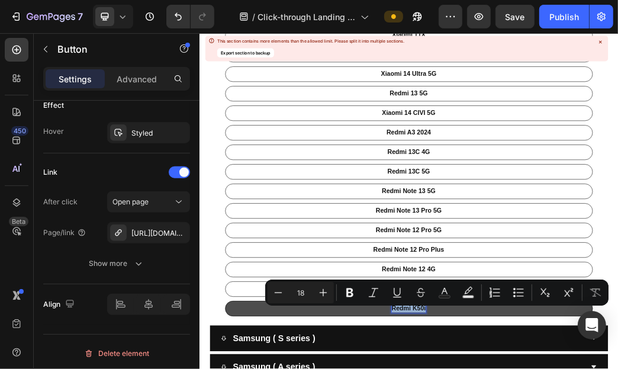
drag, startPoint x: 561, startPoint y: 492, endPoint x: 550, endPoint y: 504, distance: 15.9
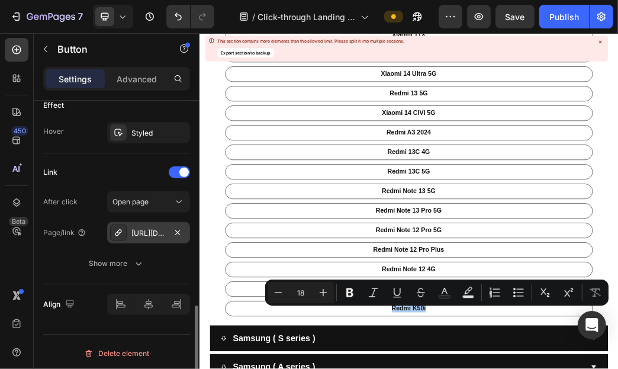
click at [162, 236] on div "[URL][DOMAIN_NAME]" at bounding box center [148, 233] width 34 height 11
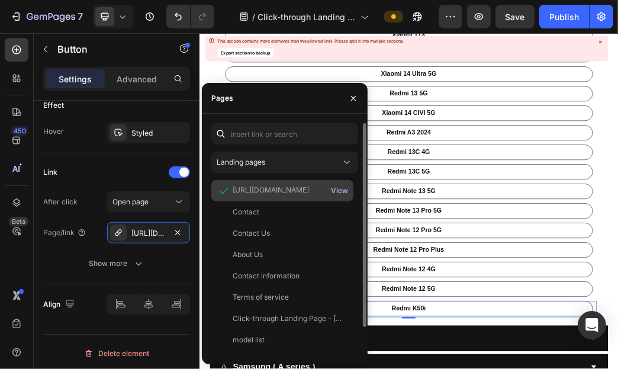
click at [339, 188] on div "View" at bounding box center [339, 190] width 17 height 11
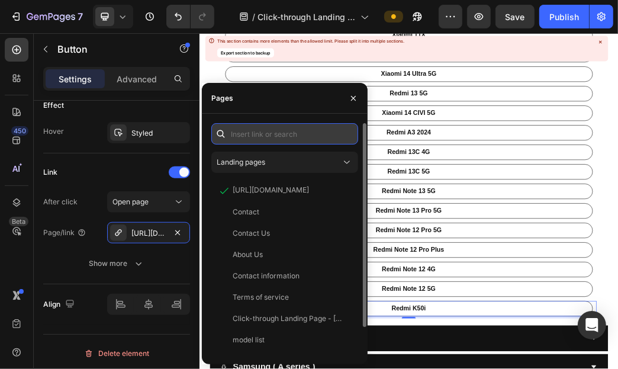
paste input "[URL][DOMAIN_NAME]"
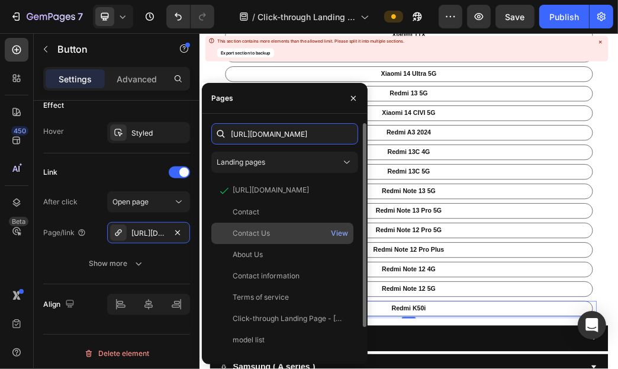
scroll to position [0, 61]
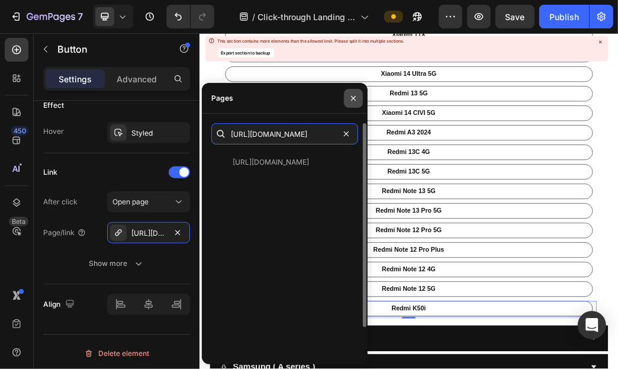
type input "[URL][DOMAIN_NAME]"
click at [352, 98] on icon "button" at bounding box center [353, 98] width 9 height 9
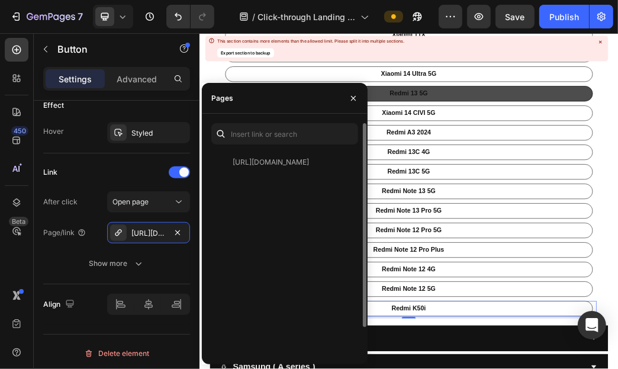
scroll to position [0, 0]
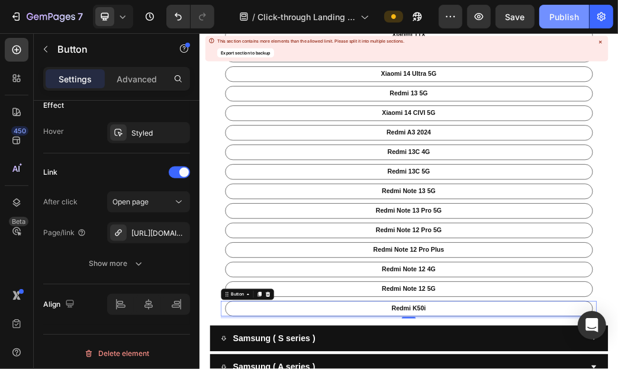
click at [572, 16] on div "Publish" at bounding box center [564, 17] width 30 height 12
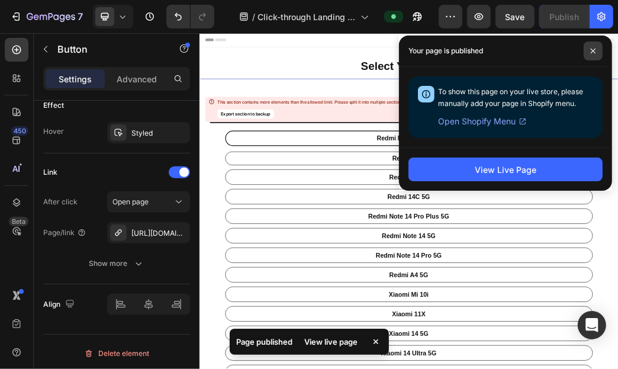
click at [586, 49] on span at bounding box center [593, 50] width 19 height 19
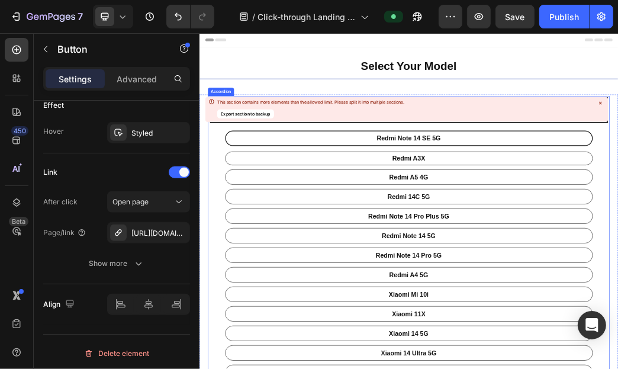
click at [598, 105] on icon at bounding box center [600, 103] width 7 height 7
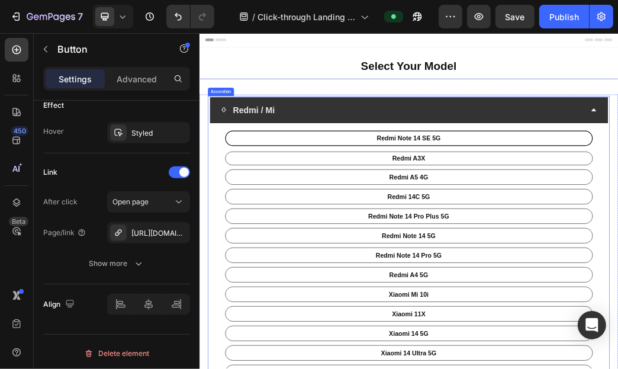
click at [617, 168] on div "Redmi / Mi" at bounding box center [544, 163] width 618 height 29
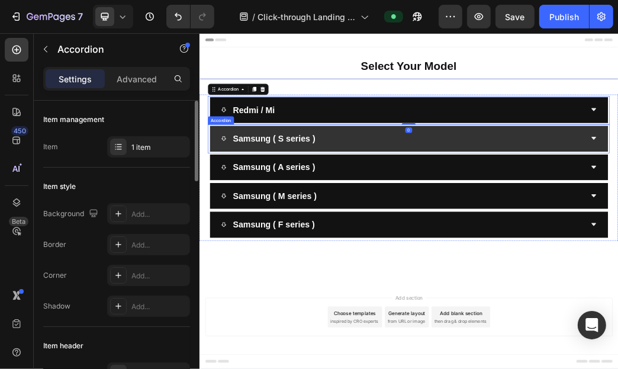
click at [617, 210] on div "Samsung ( S series )" at bounding box center [544, 211] width 618 height 29
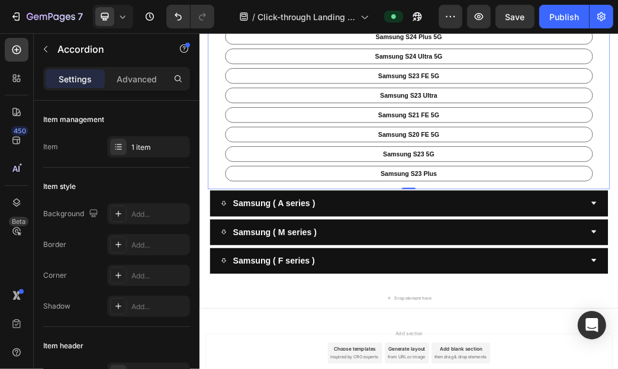
scroll to position [737, 0]
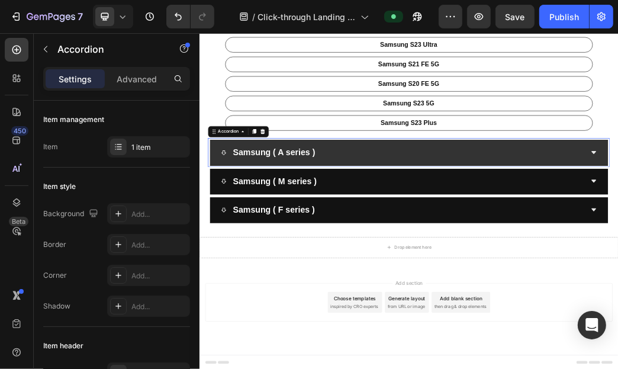
click at [617, 221] on div "Samsung ( A series )" at bounding box center [544, 235] width 618 height 29
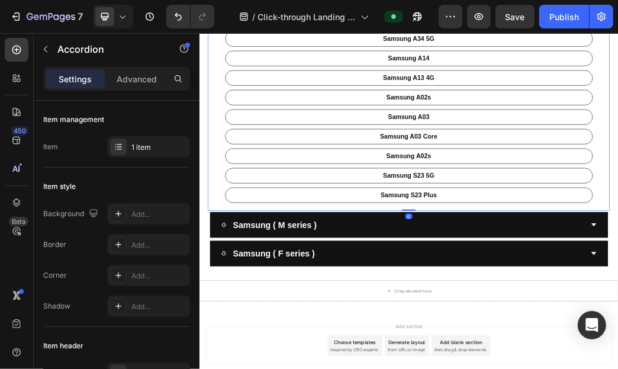
scroll to position [1449, 0]
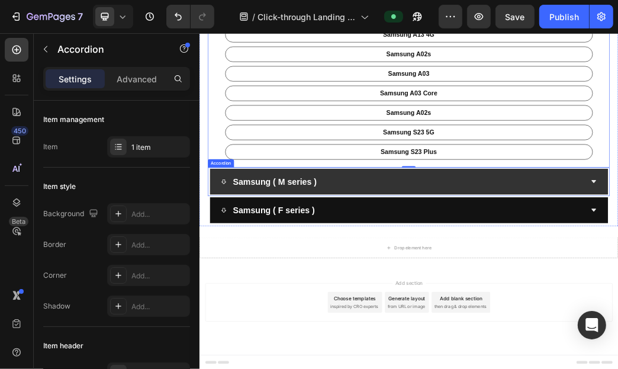
click at [617, 293] on div "Samsung ( M series )" at bounding box center [544, 284] width 618 height 29
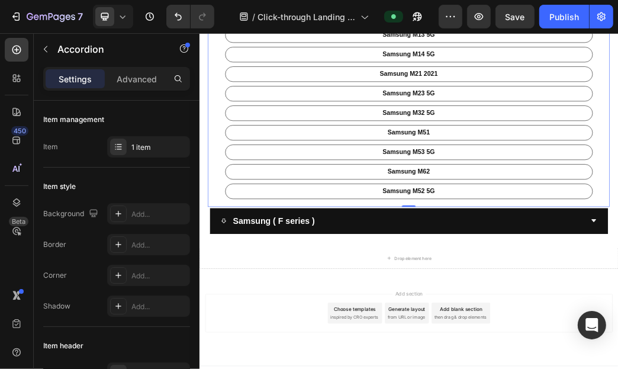
scroll to position [2326, 0]
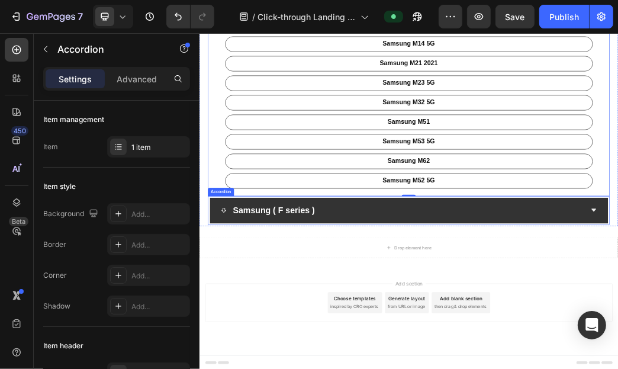
click at [617, 327] on div "Samsung ( F series )" at bounding box center [544, 333] width 618 height 29
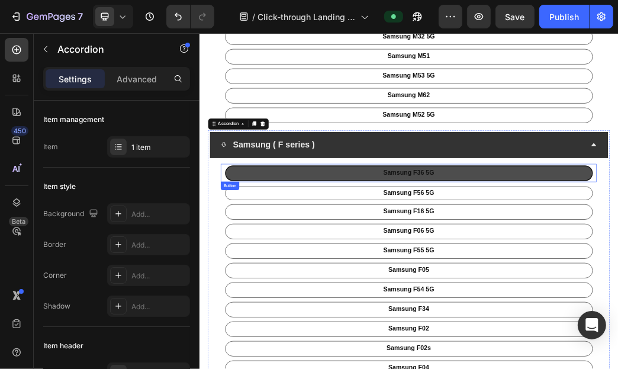
scroll to position [2347, 0]
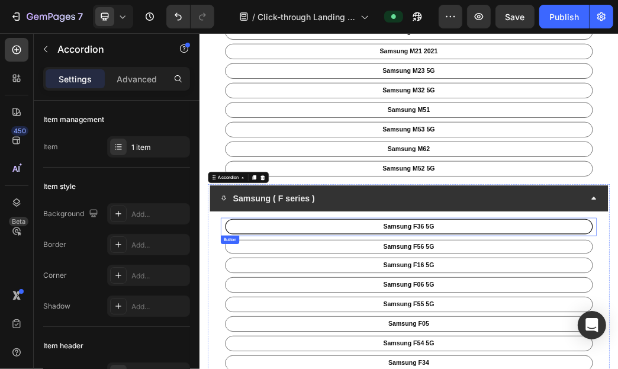
click at [617, 330] on div "Samsung ( F series )" at bounding box center [554, 313] width 676 height 44
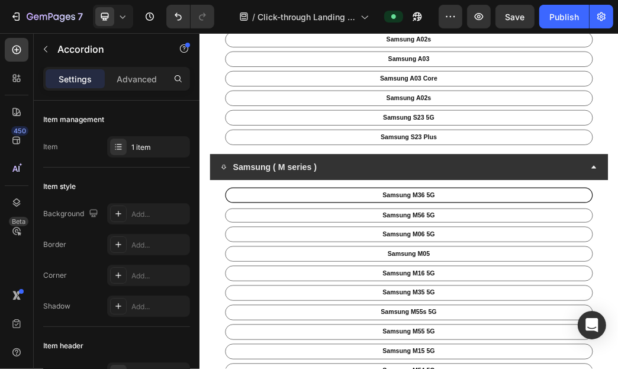
scroll to position [1400, 0]
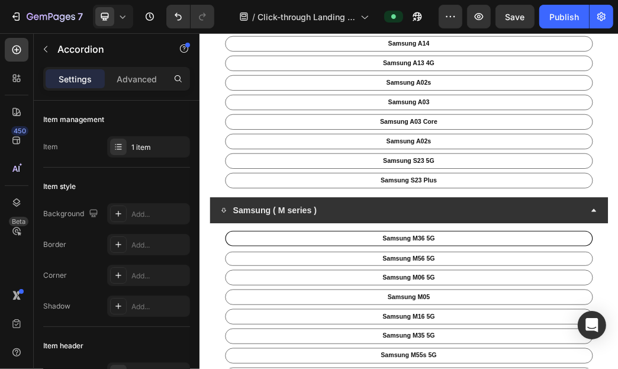
click at [617, 331] on div "Samsung ( M series )" at bounding box center [544, 332] width 618 height 29
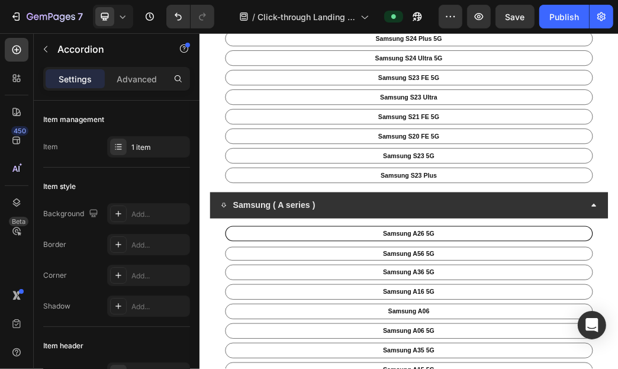
scroll to position [572, 0]
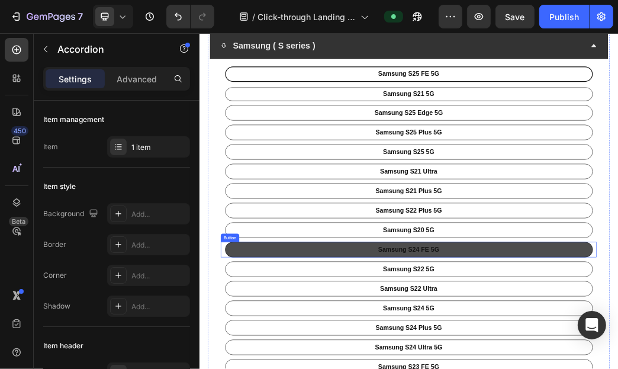
scroll to position [0, 0]
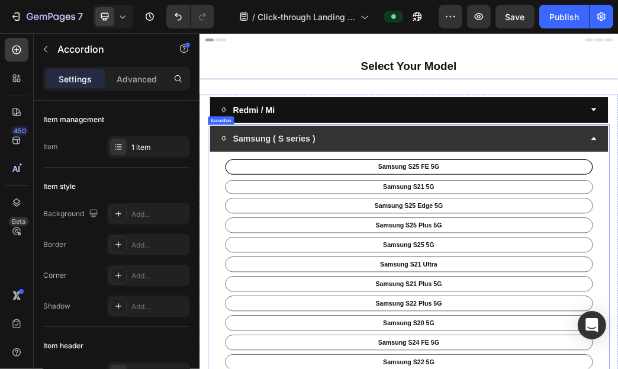
click at [617, 228] on div "Samsung ( S series )" at bounding box center [554, 212] width 676 height 44
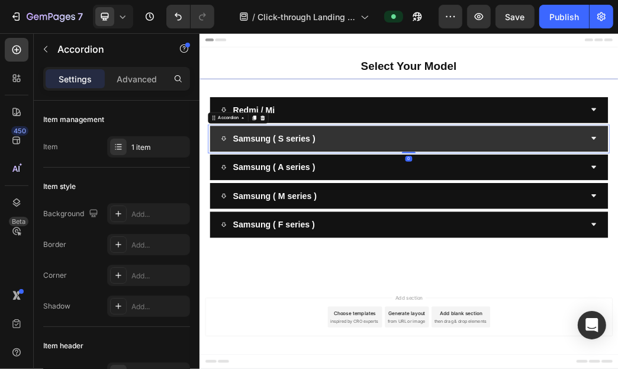
click at [617, 228] on div "Samsung ( S series )" at bounding box center [554, 212] width 676 height 44
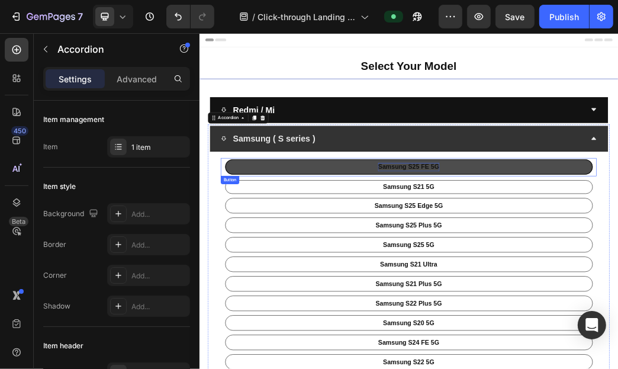
click at [576, 259] on p "Samsung S25 FE 5G" at bounding box center [554, 260] width 104 height 14
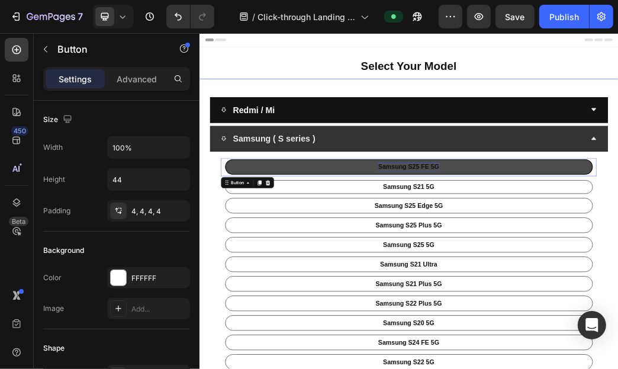
click at [576, 259] on p "Samsung S25 FE 5G" at bounding box center [554, 260] width 104 height 14
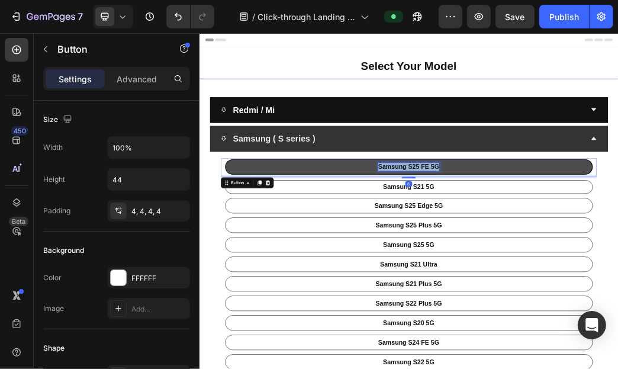
click at [576, 259] on p "Samsung S25 FE 5G" at bounding box center [554, 260] width 104 height 14
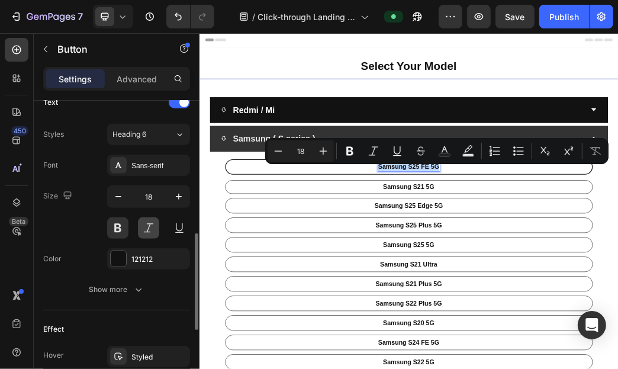
scroll to position [638, 0]
